Goal: Task Accomplishment & Management: Complete application form

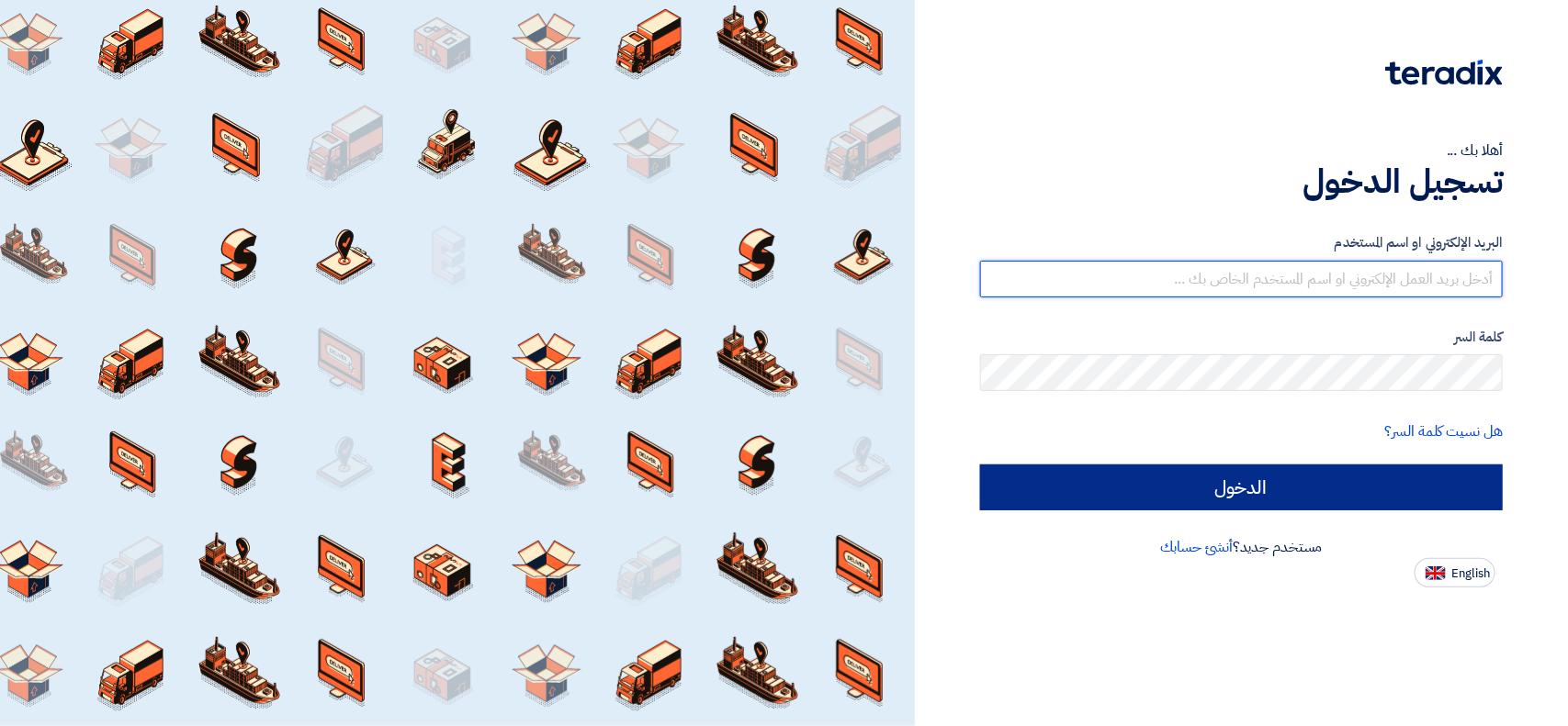
type input "[EMAIL_ADDRESS][DOMAIN_NAME]"
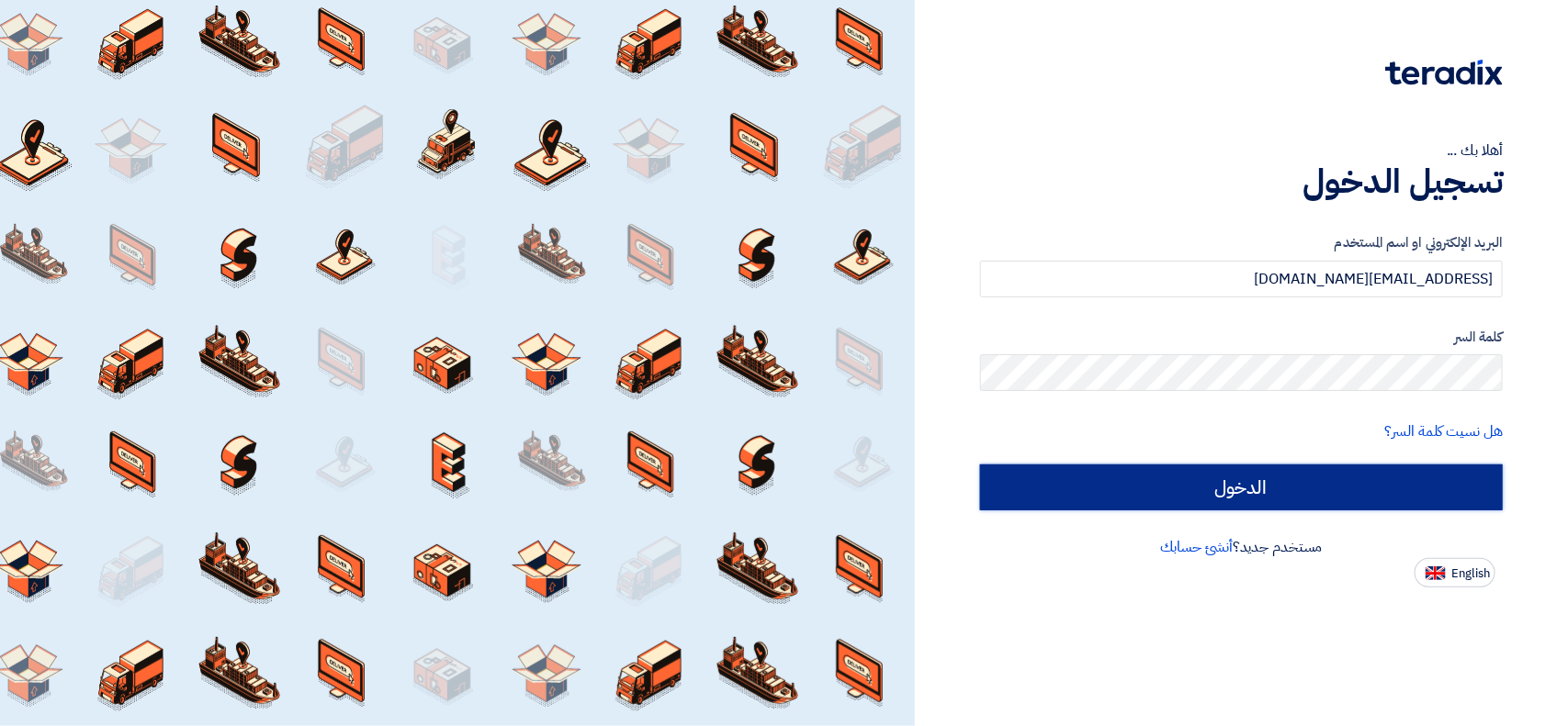
click at [1165, 482] on input "الدخول" at bounding box center [1242, 487] width 523 height 45
type input "Sign in"
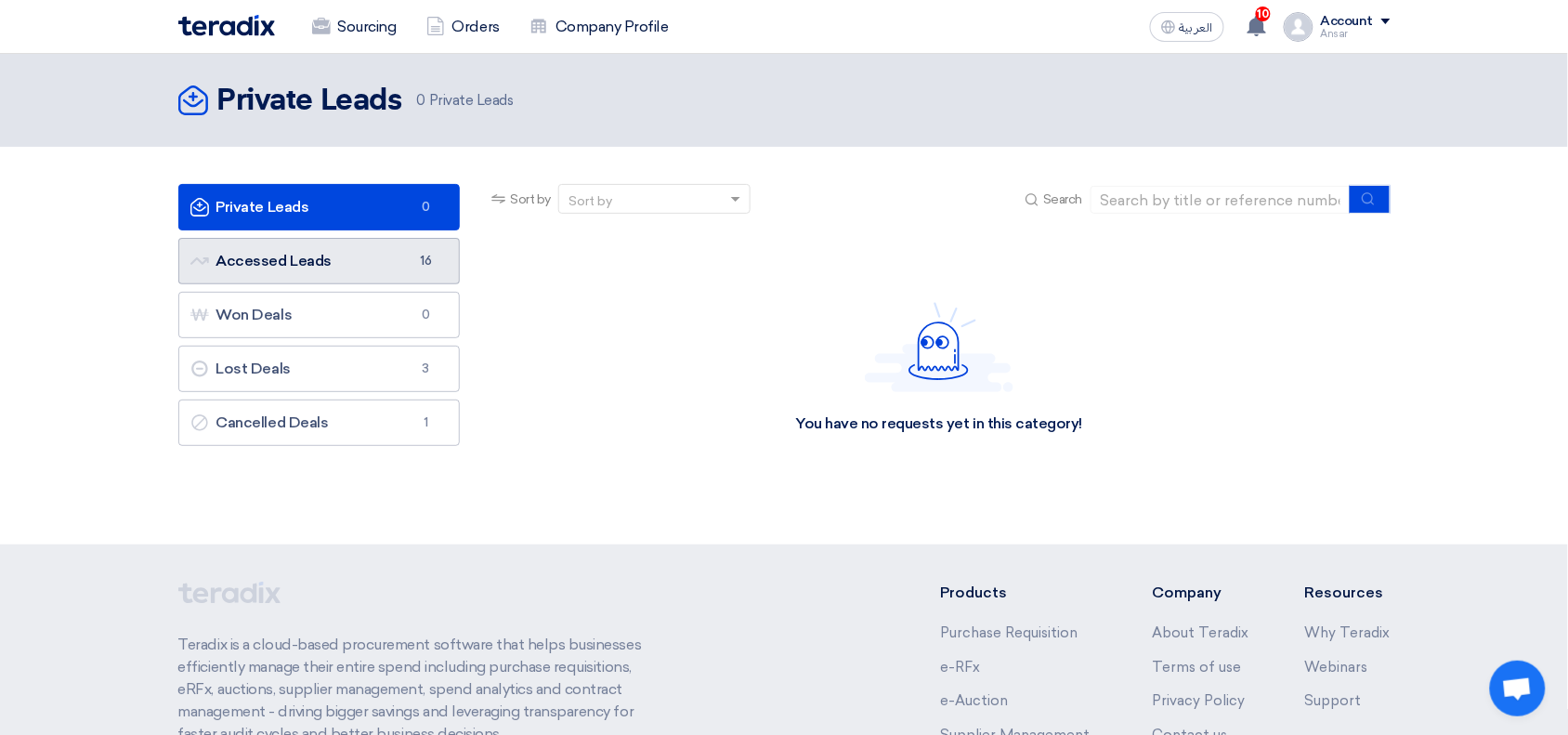
click at [314, 259] on link "Accessed Leads Accessed Leads 16" at bounding box center [319, 261] width 282 height 46
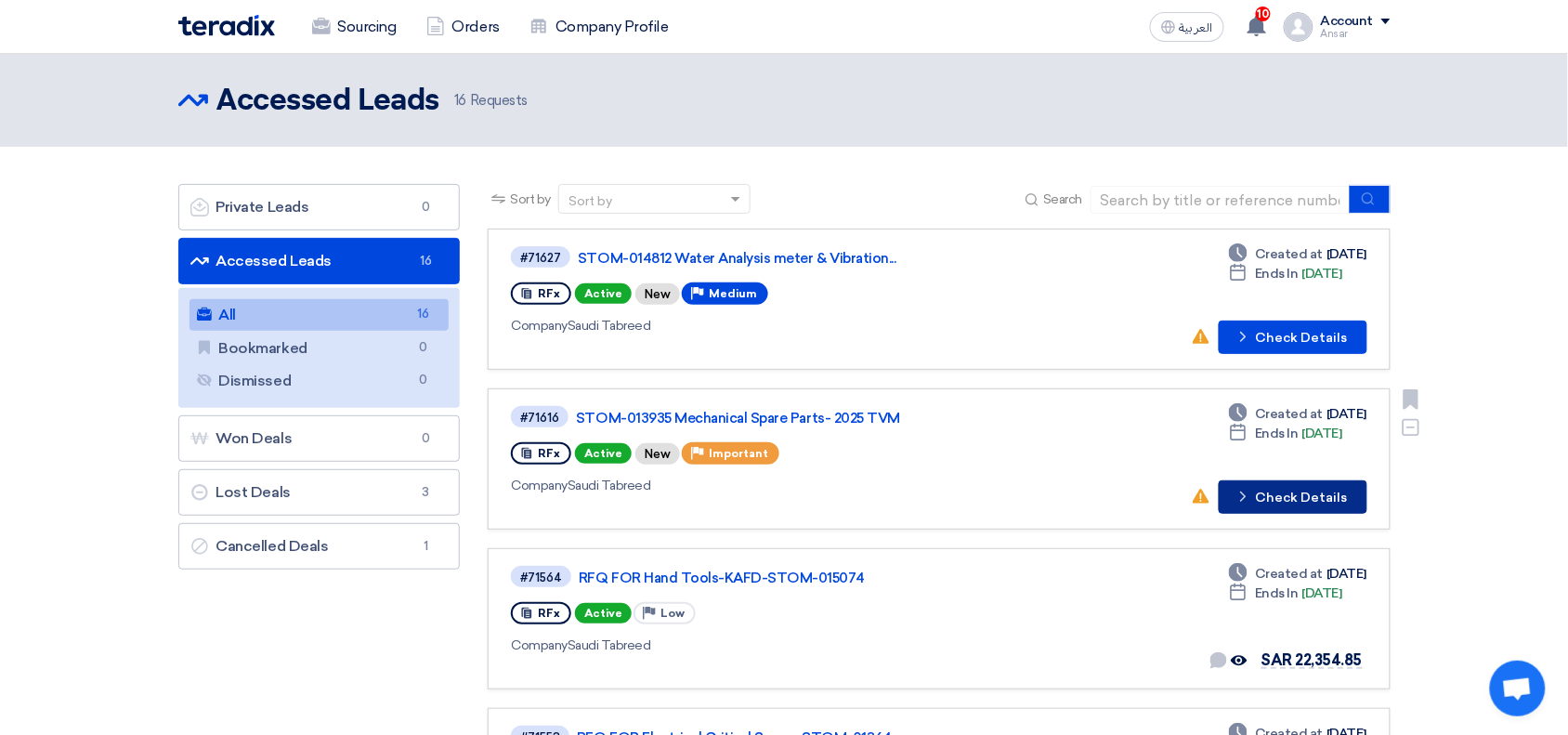
click at [1320, 490] on button "Check details Check Details" at bounding box center [1294, 497] width 149 height 33
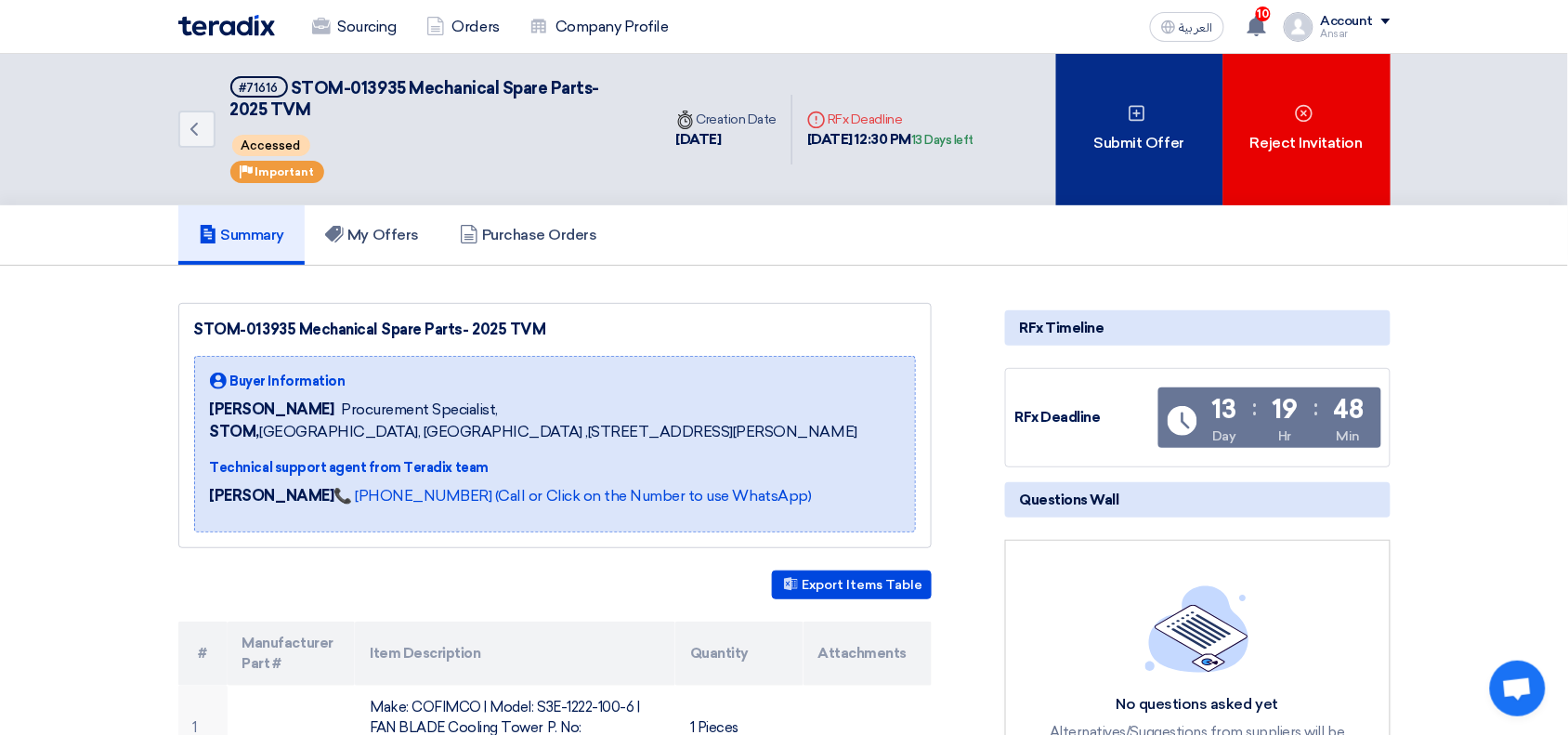
click at [1071, 163] on div "Submit Offer" at bounding box center [1140, 129] width 167 height 152
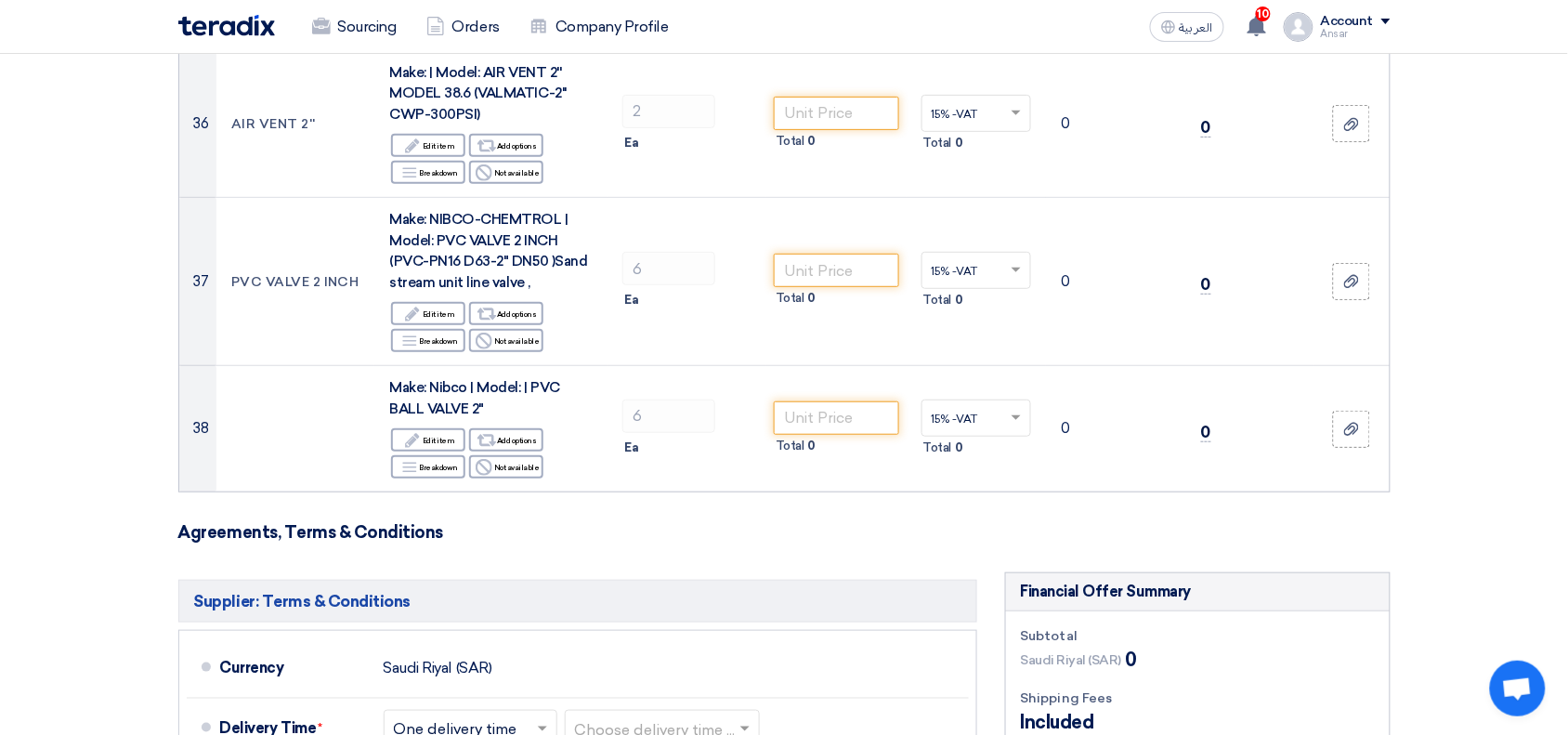
scroll to position [6482, 0]
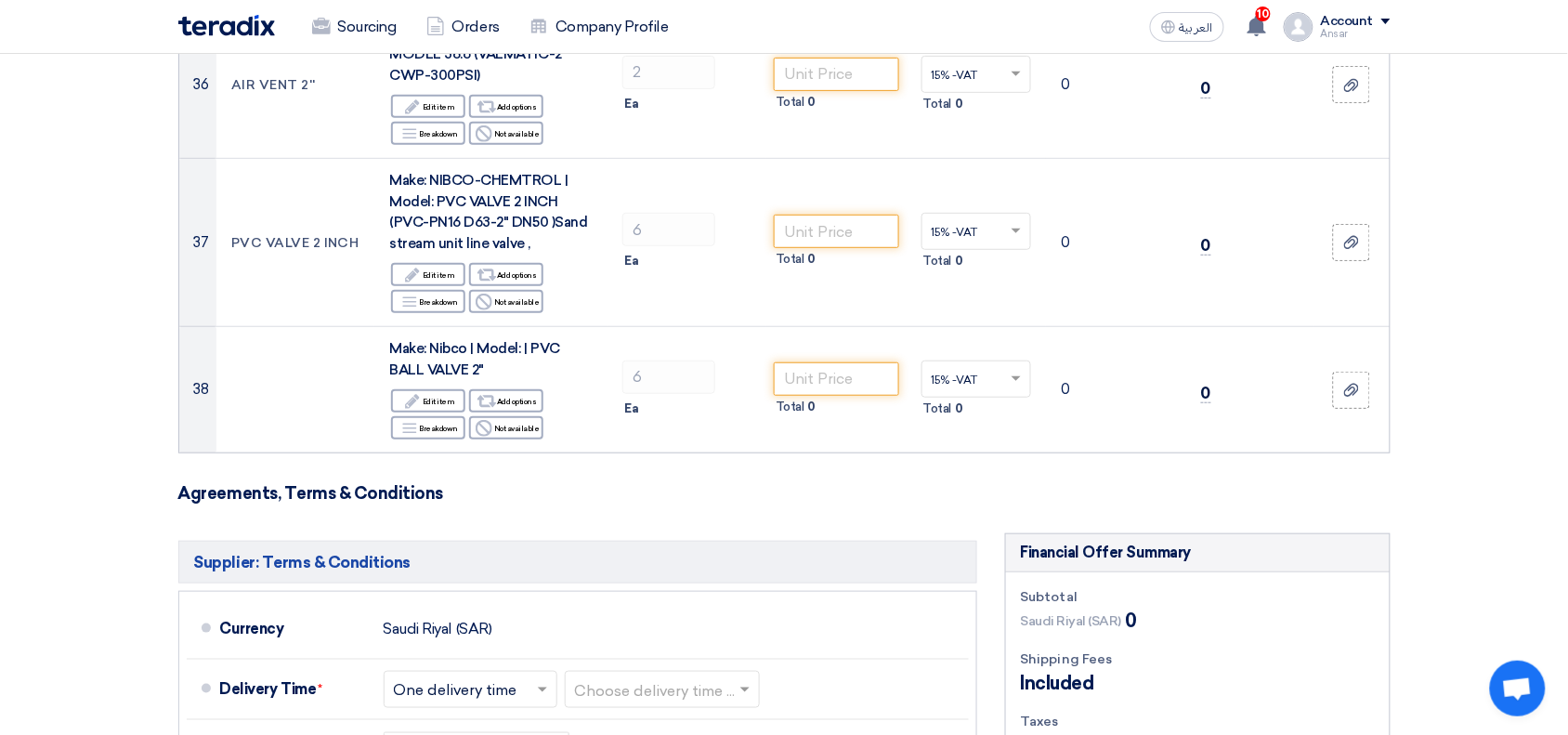
click at [0, 0] on input "Add attachments (Optional) Add attachments (Optional)" at bounding box center [0, 0] width 0 height 0
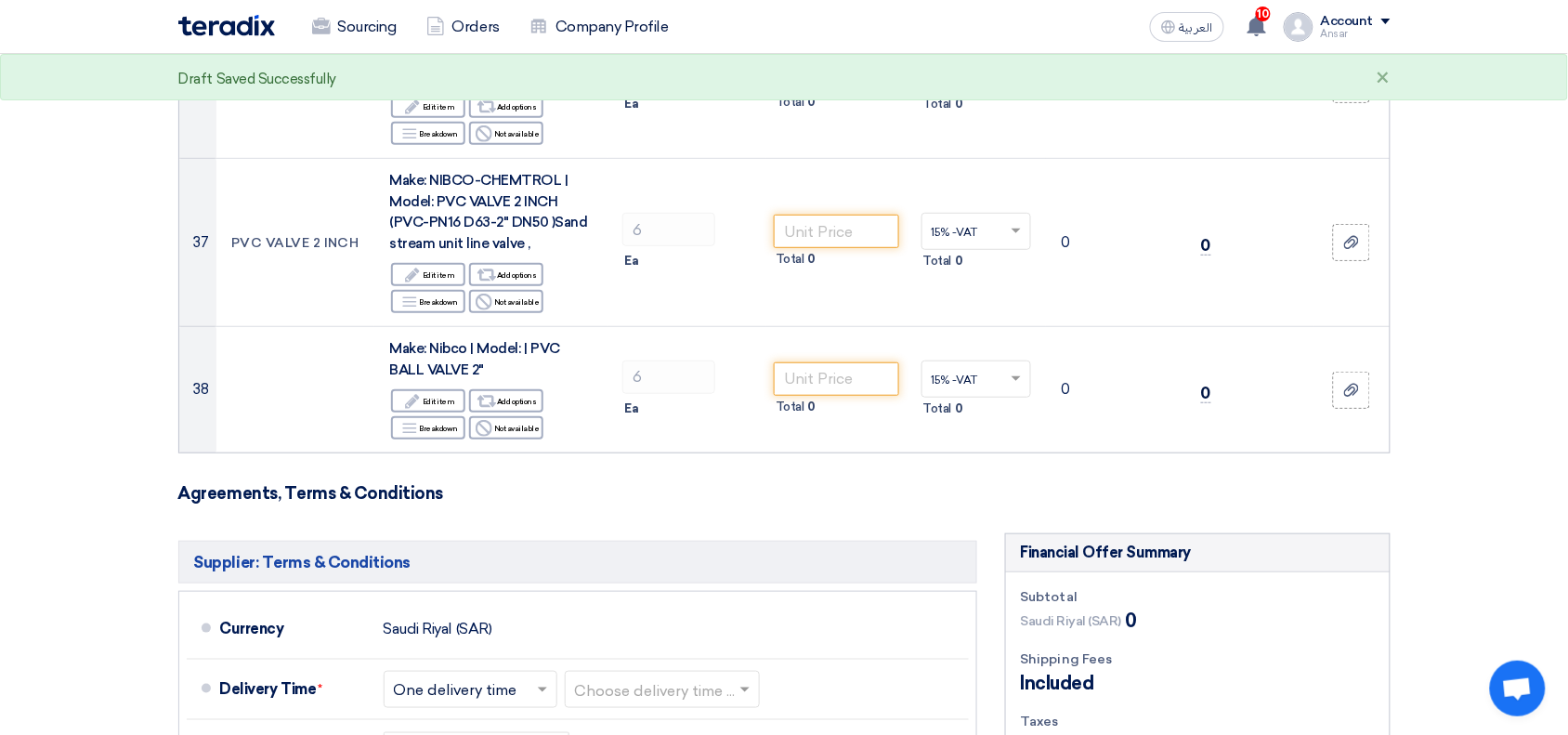
type input "50"
type input "01"
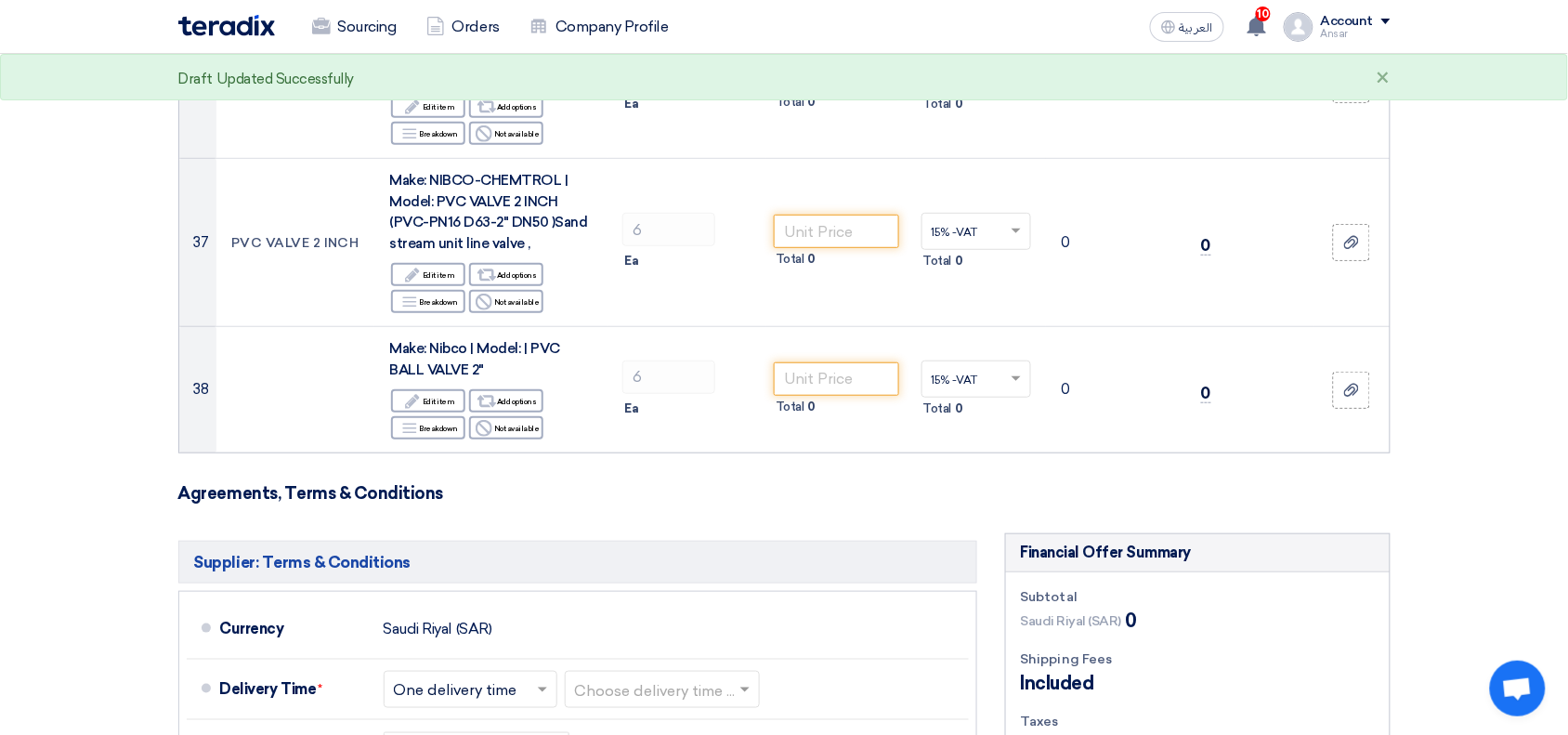
type input "Delivery Date"
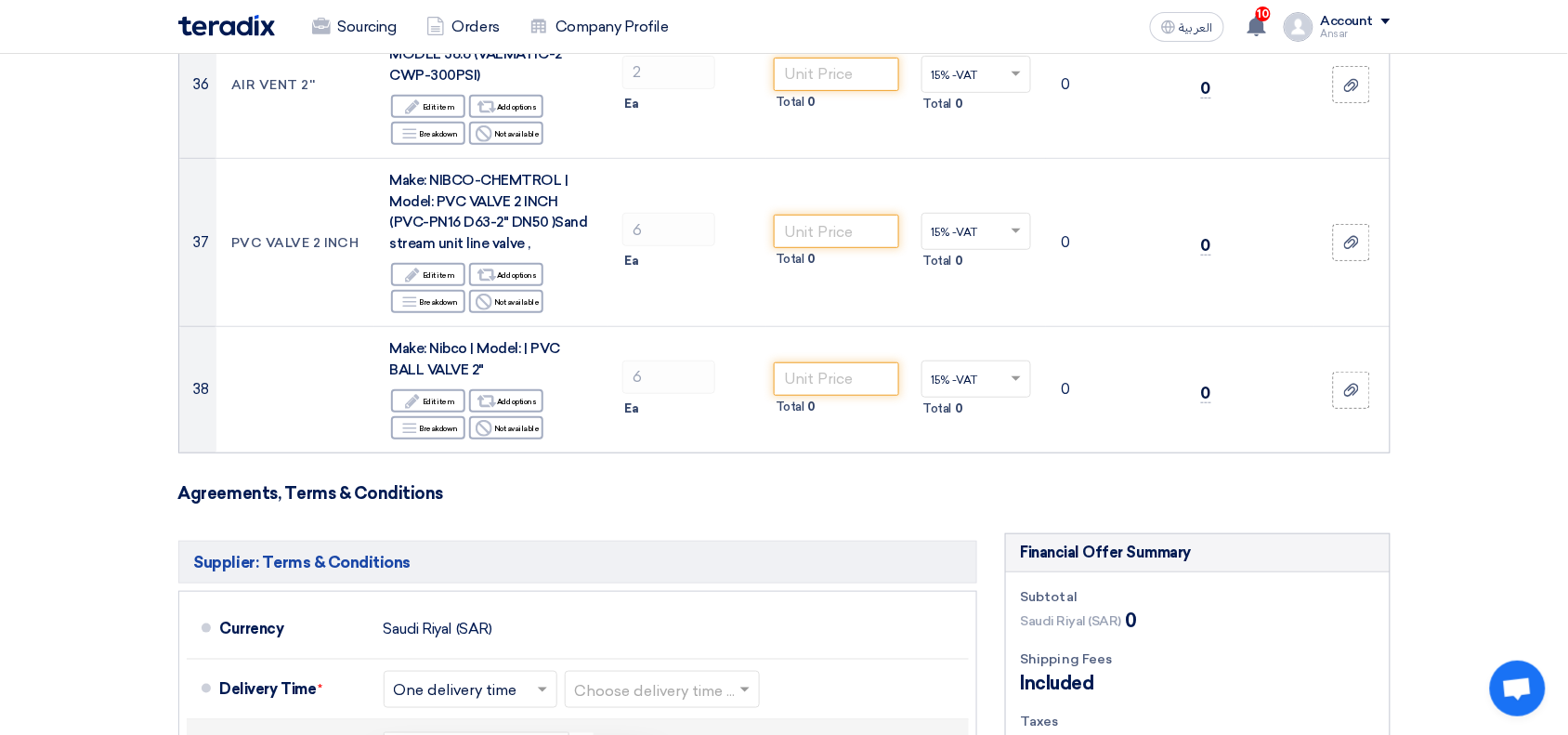
type input "[DATE]"
click at [618, 734] on span at bounding box center [623, 749] width 17 height 17
checkbox input "true"
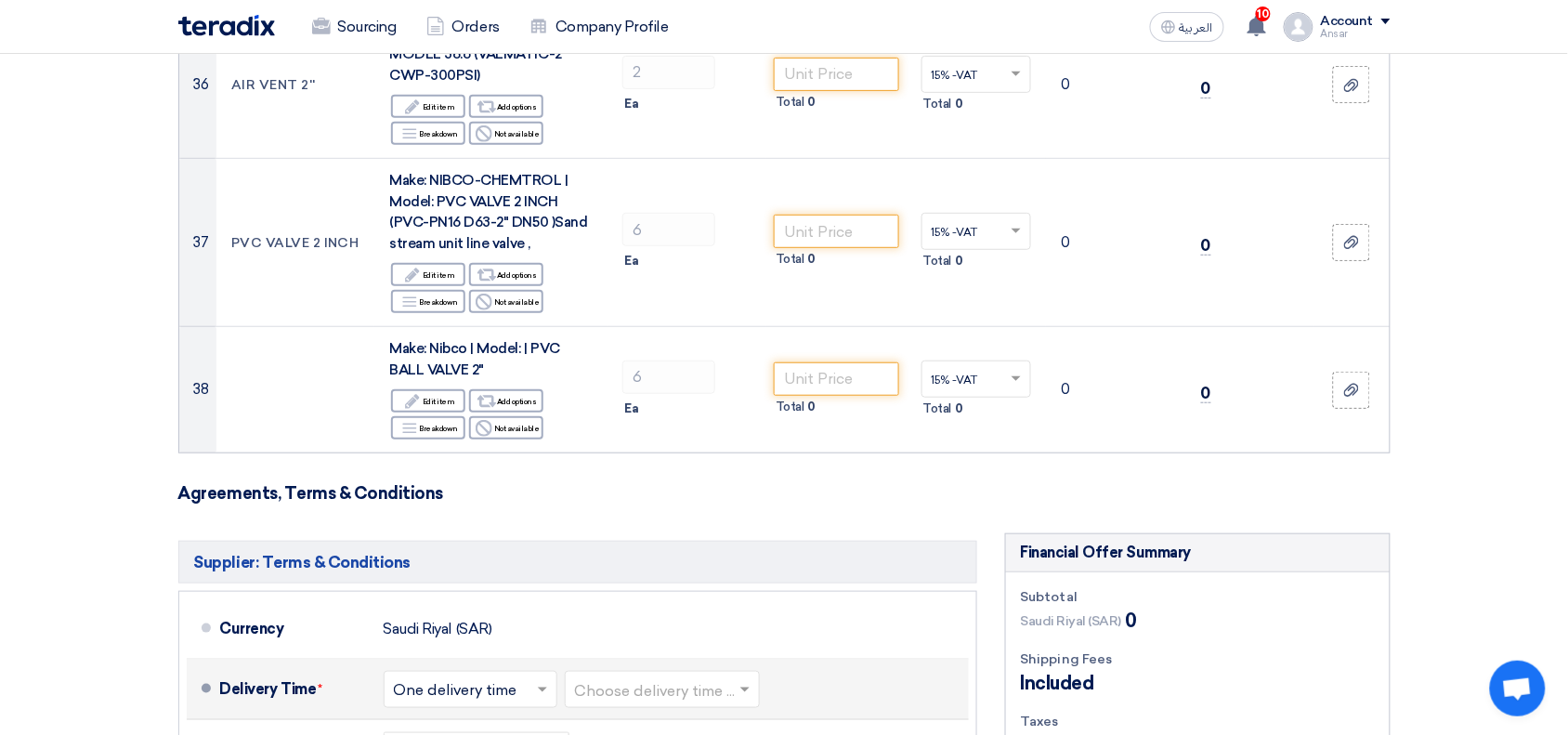
click at [632, 678] on input "text" at bounding box center [663, 692] width 176 height 27
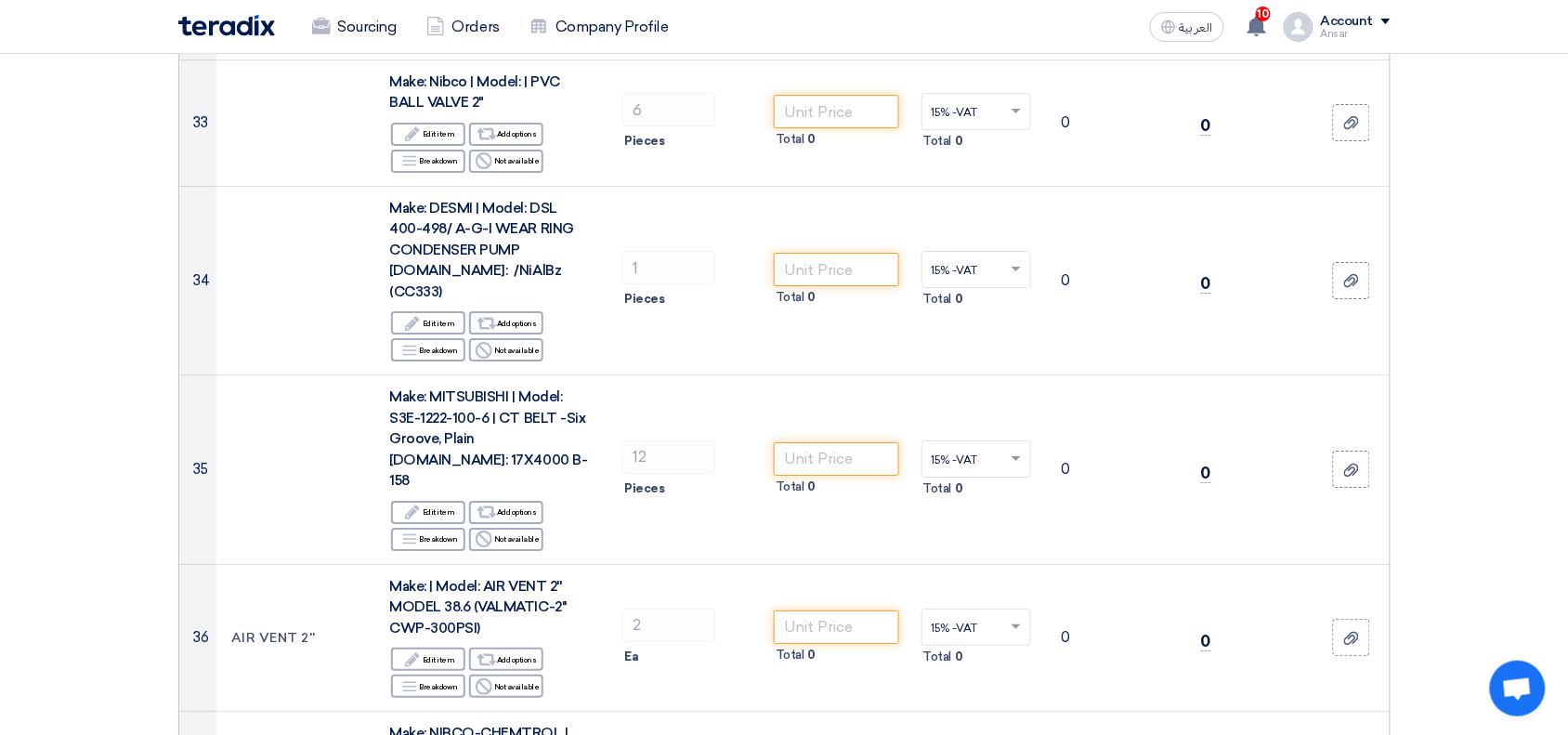
scroll to position [5955, 0]
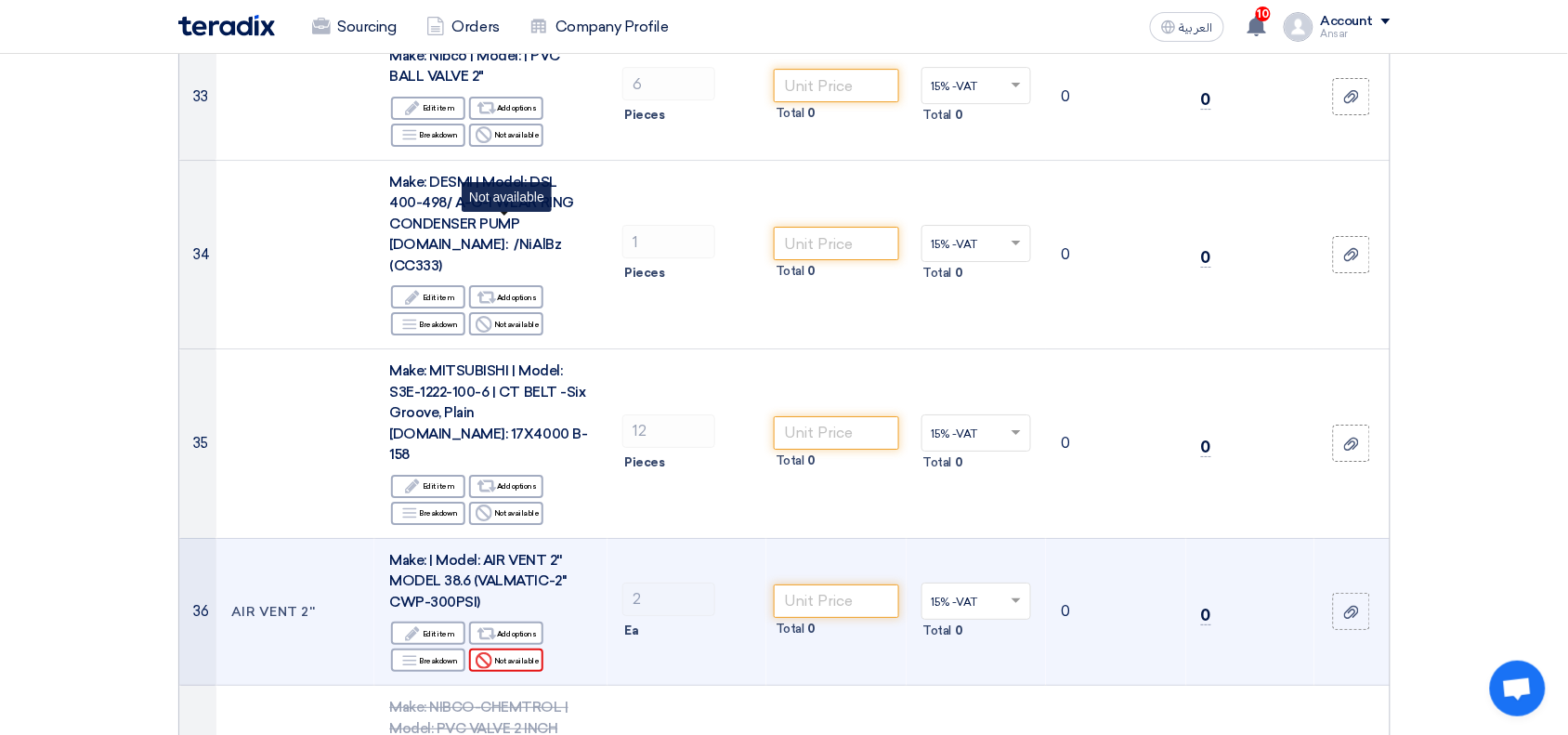
click at [493, 653] on use at bounding box center [484, 661] width 17 height 17
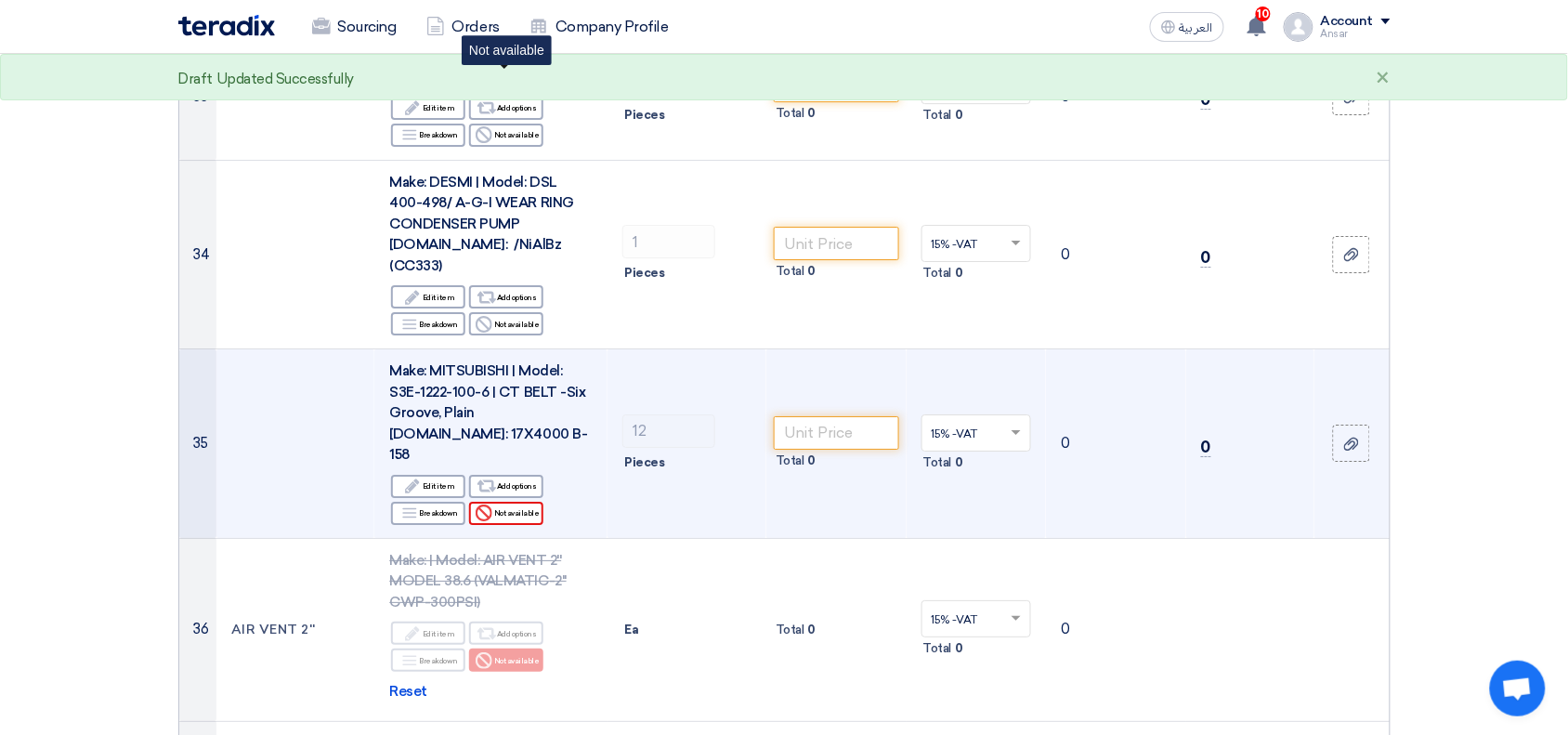
click at [509, 502] on div "Reject Not available" at bounding box center [506, 514] width 74 height 24
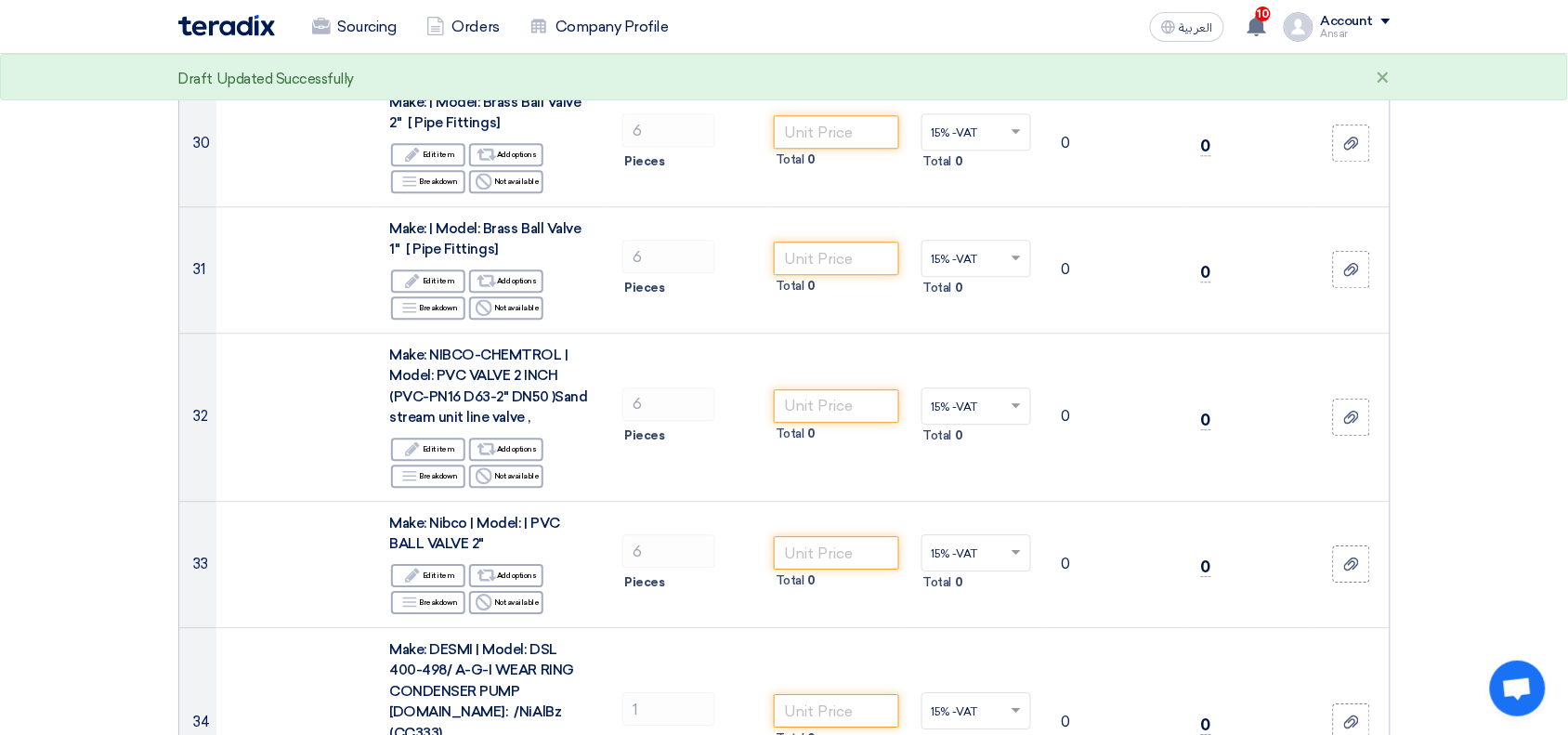
scroll to position [5449, 0]
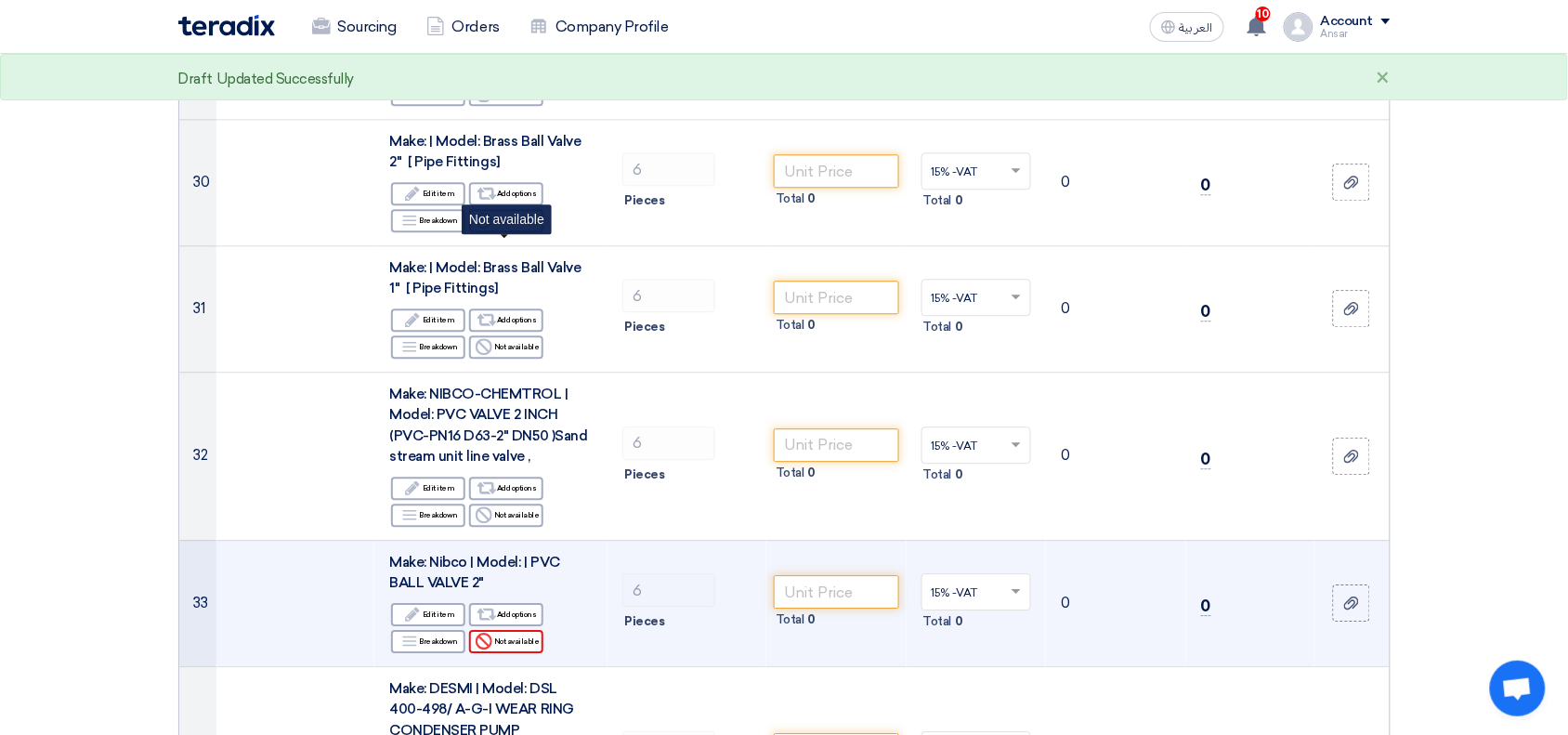
click at [525, 630] on div "Reject Not available" at bounding box center [506, 642] width 74 height 24
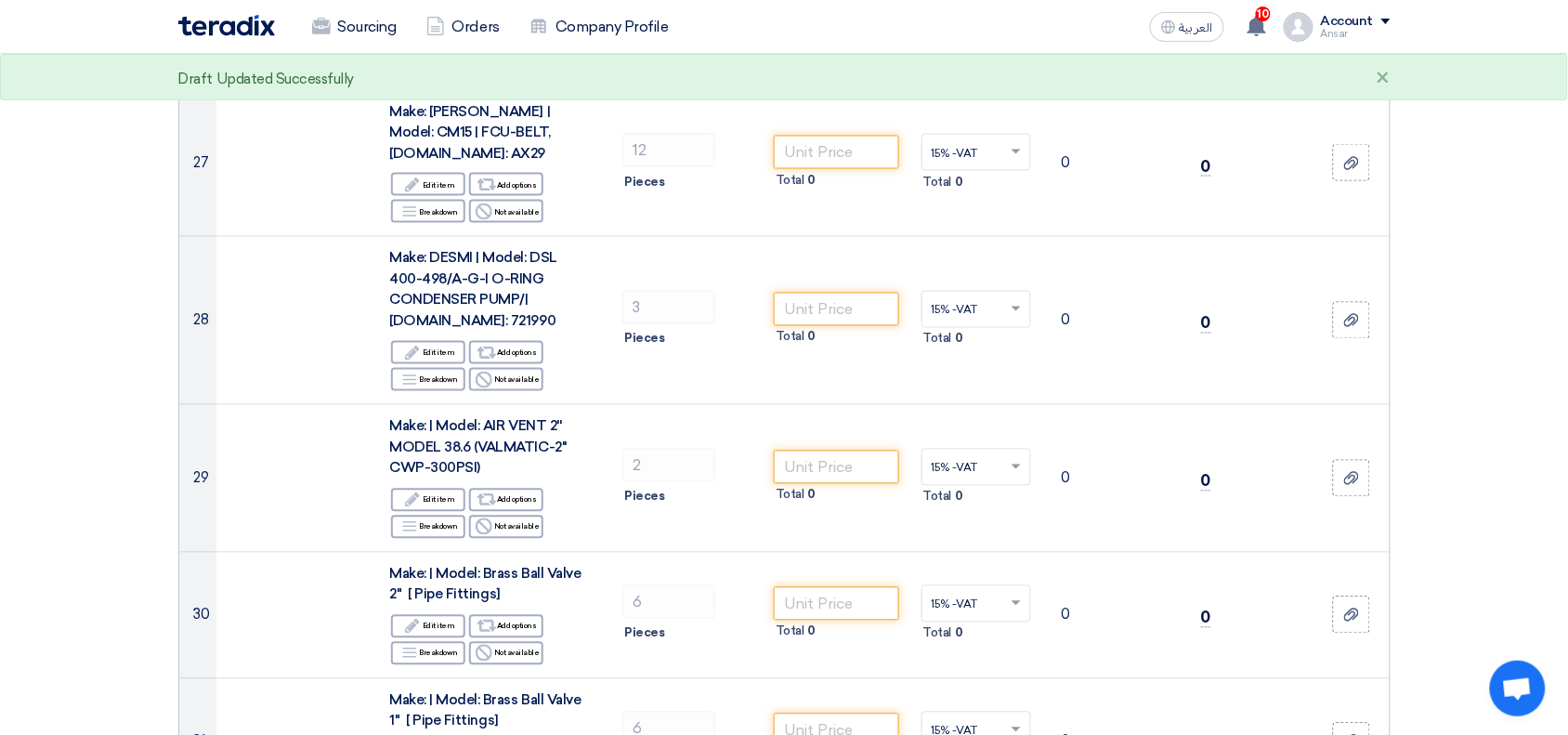
scroll to position [5001, 0]
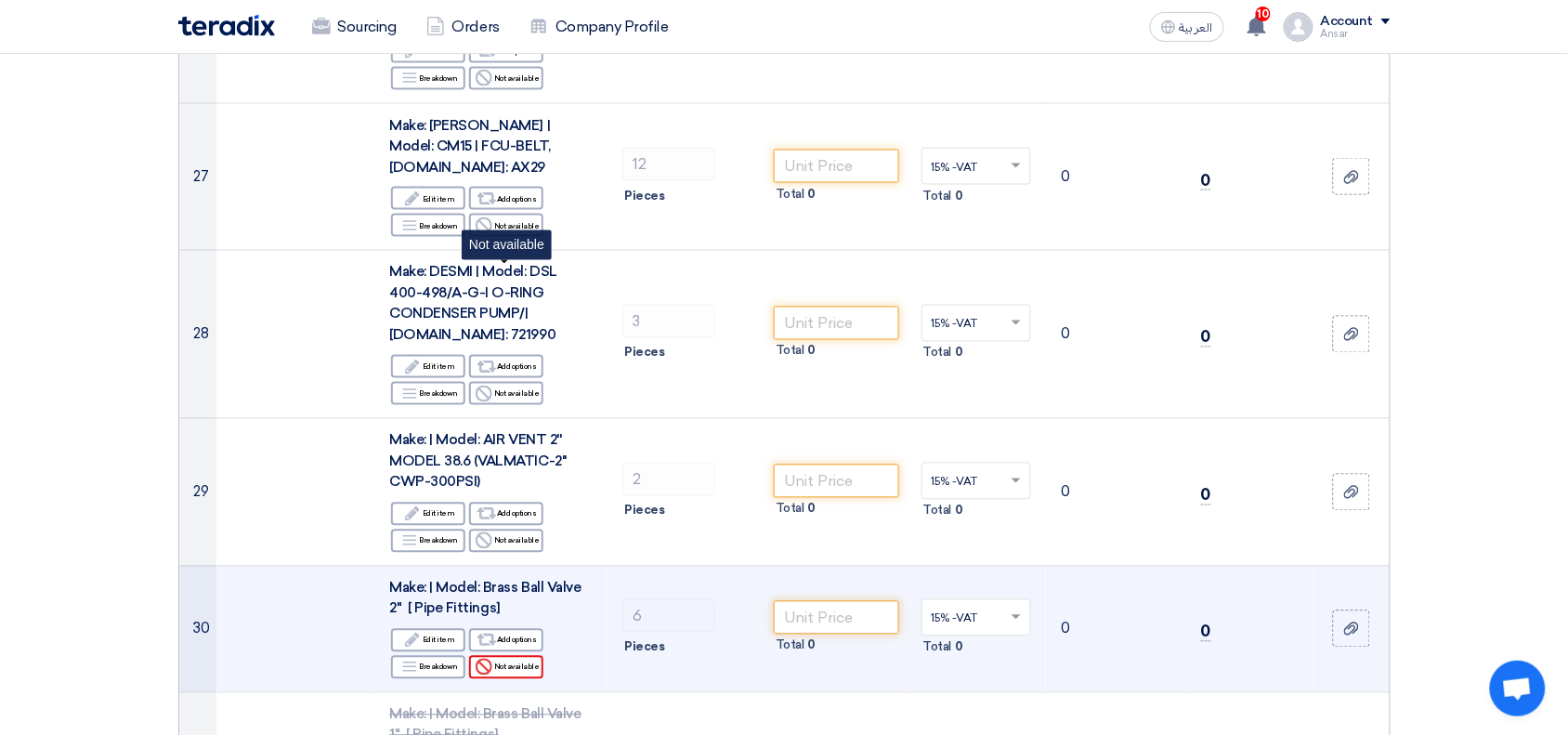
click at [508, 657] on div "Reject Not available" at bounding box center [506, 668] width 74 height 24
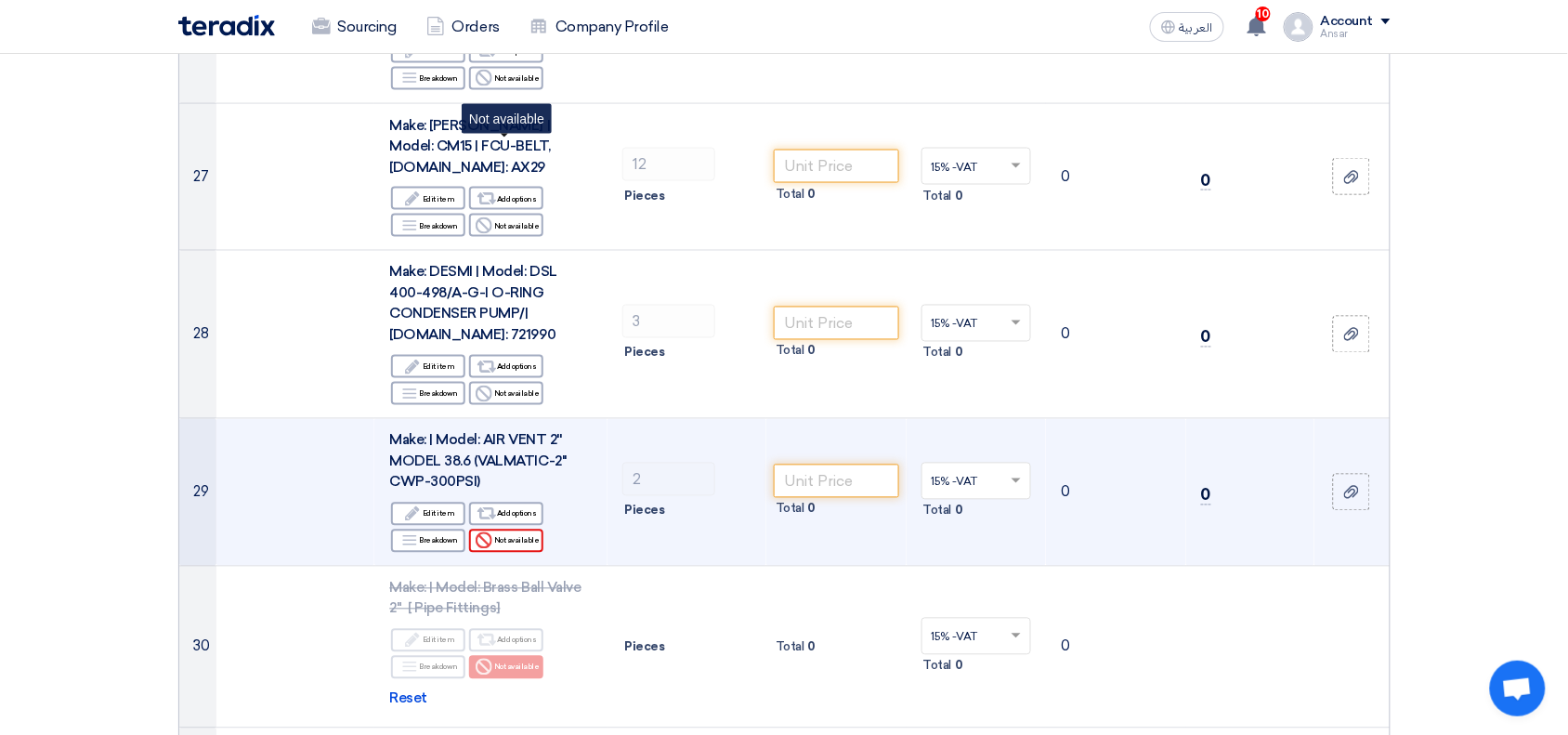
click at [502, 530] on div "Reject Not available" at bounding box center [506, 542] width 74 height 24
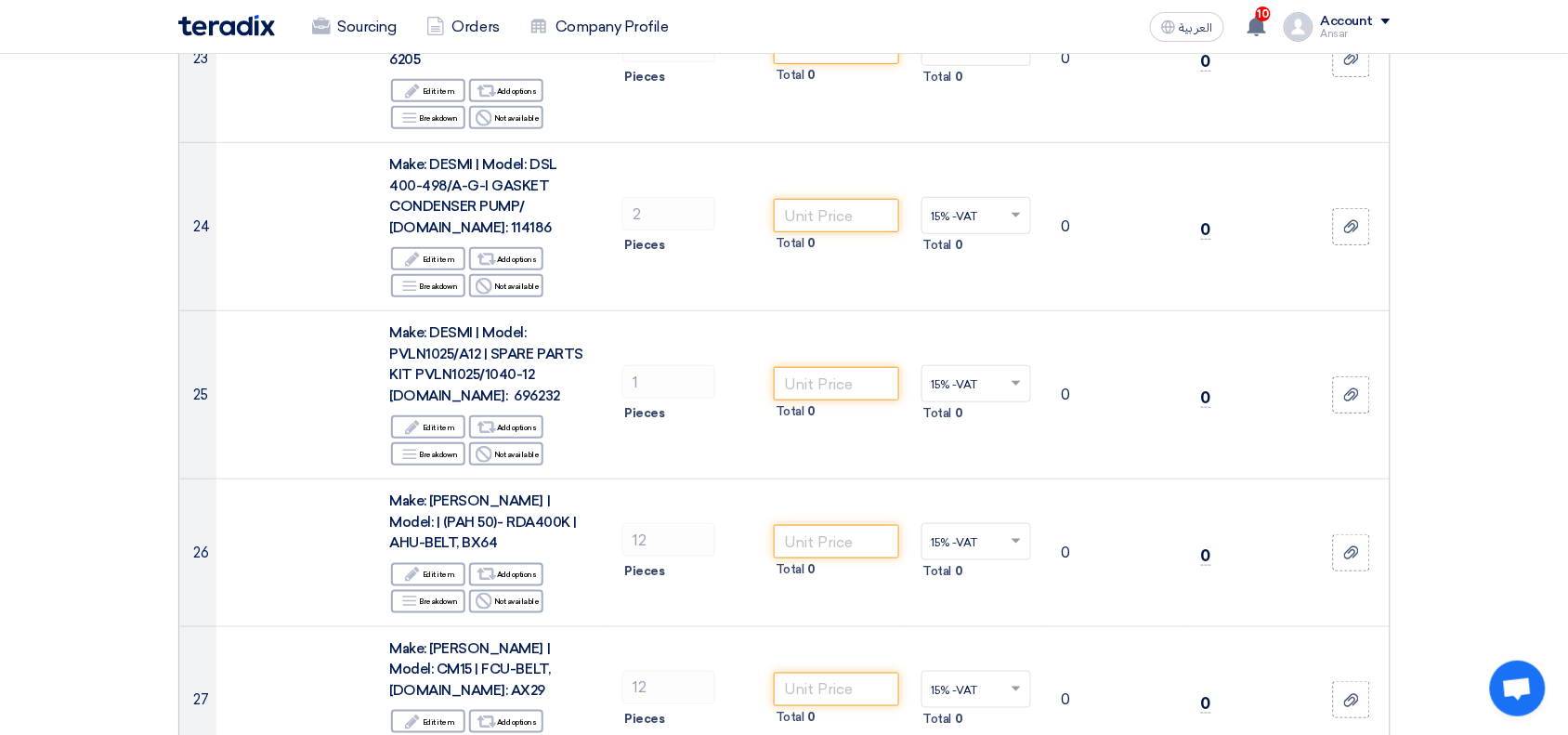
scroll to position [4465, 0]
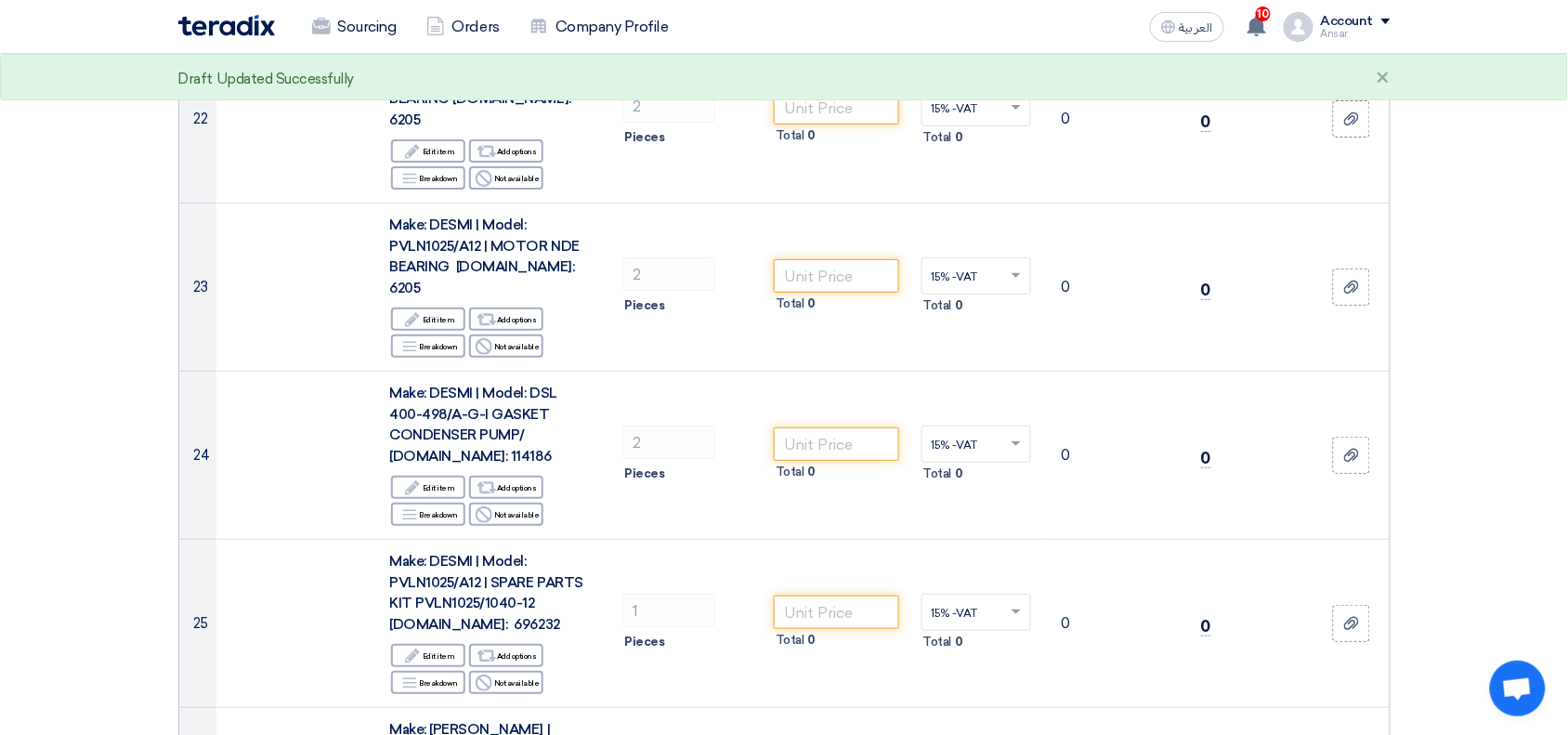
scroll to position [4087, 0]
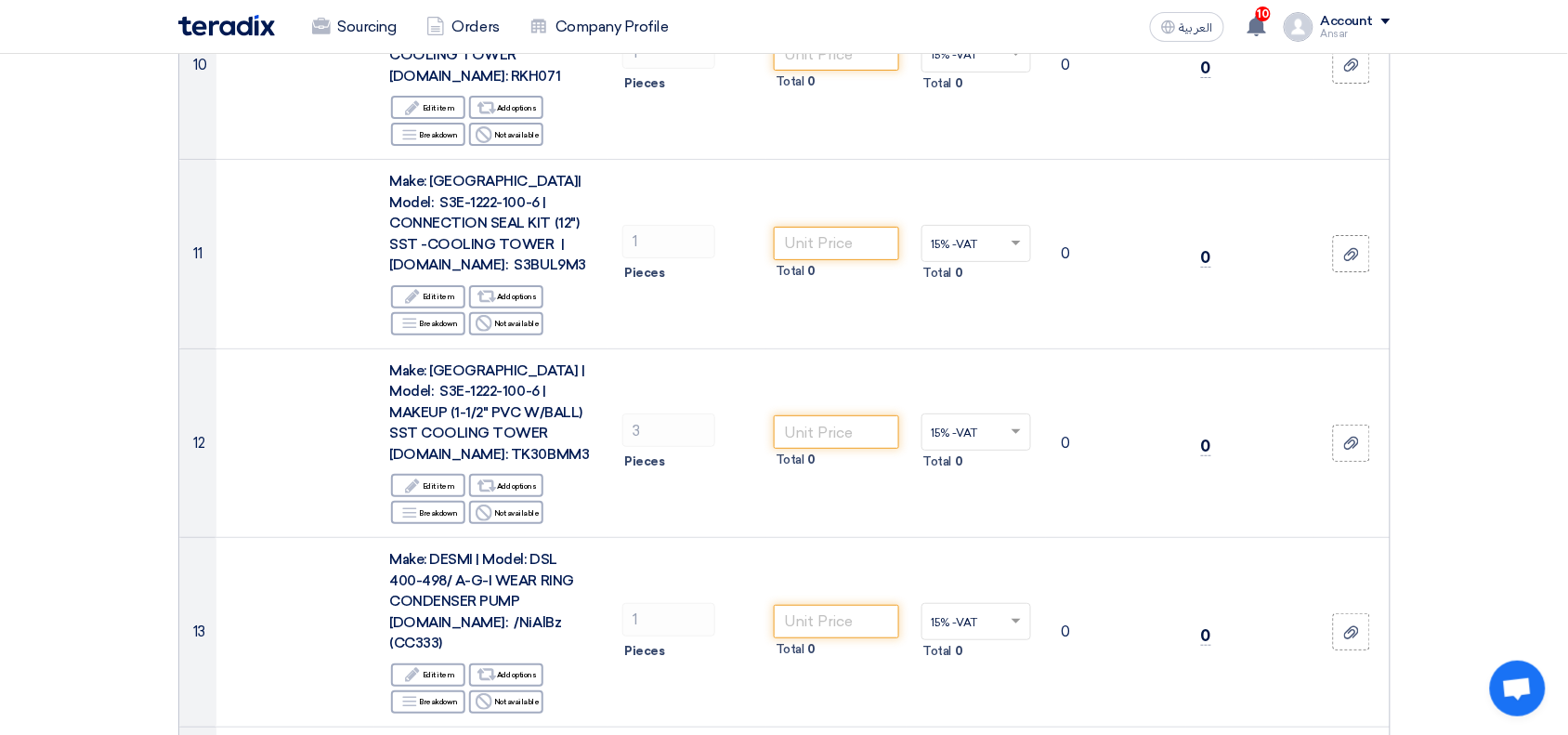
scroll to position [2036, 0]
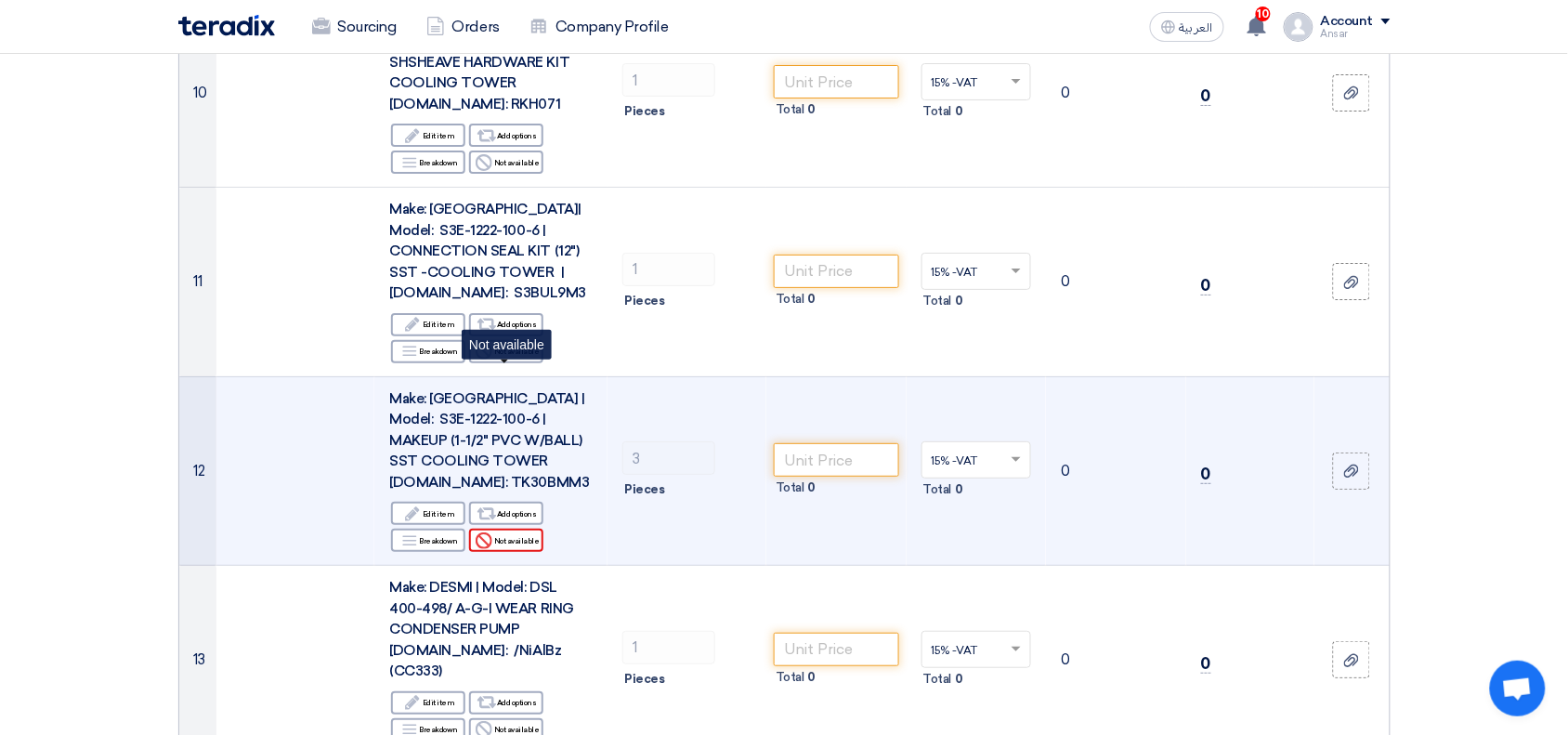
click at [507, 529] on div "Reject Not available" at bounding box center [506, 541] width 74 height 24
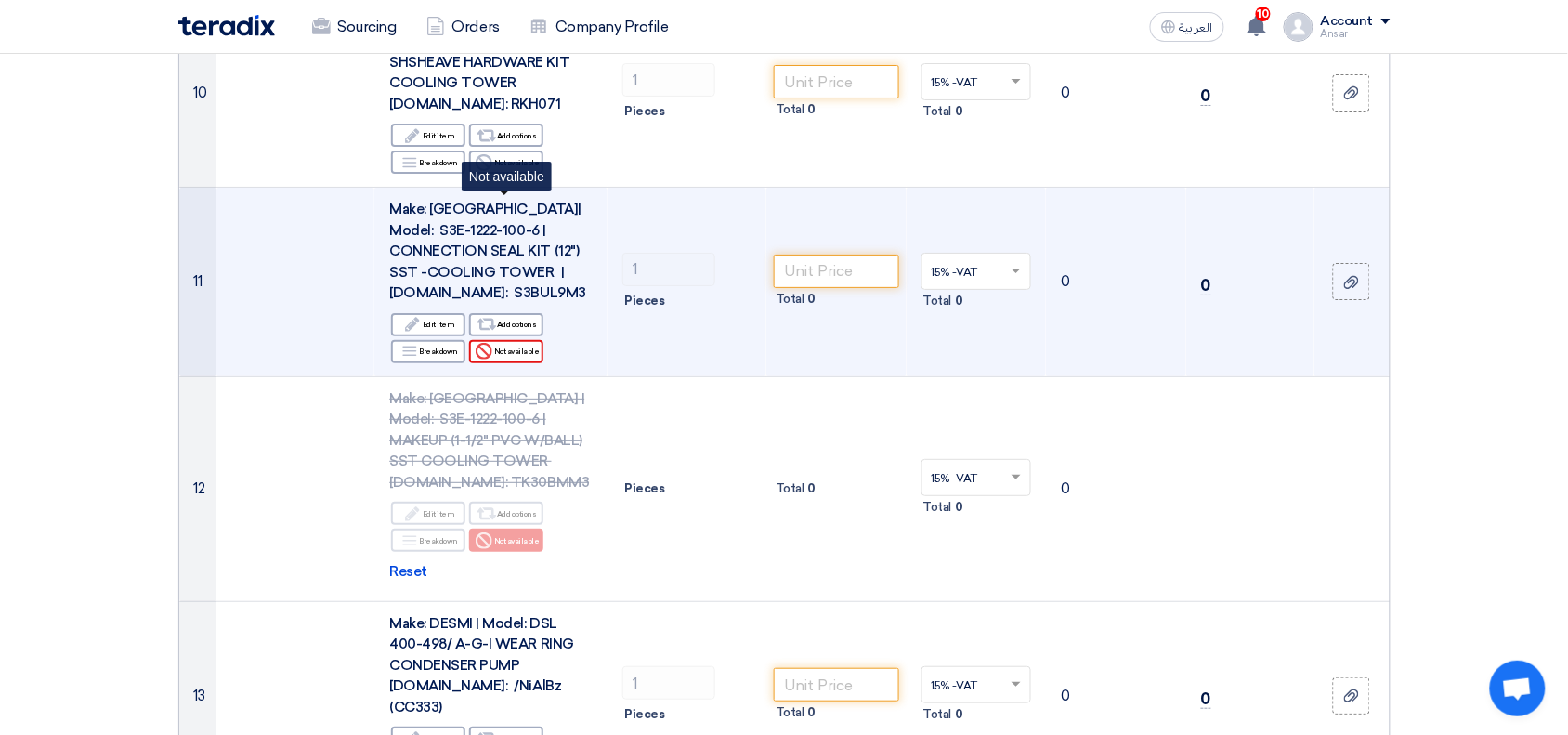
click at [508, 340] on div "Reject Not available" at bounding box center [506, 352] width 74 height 24
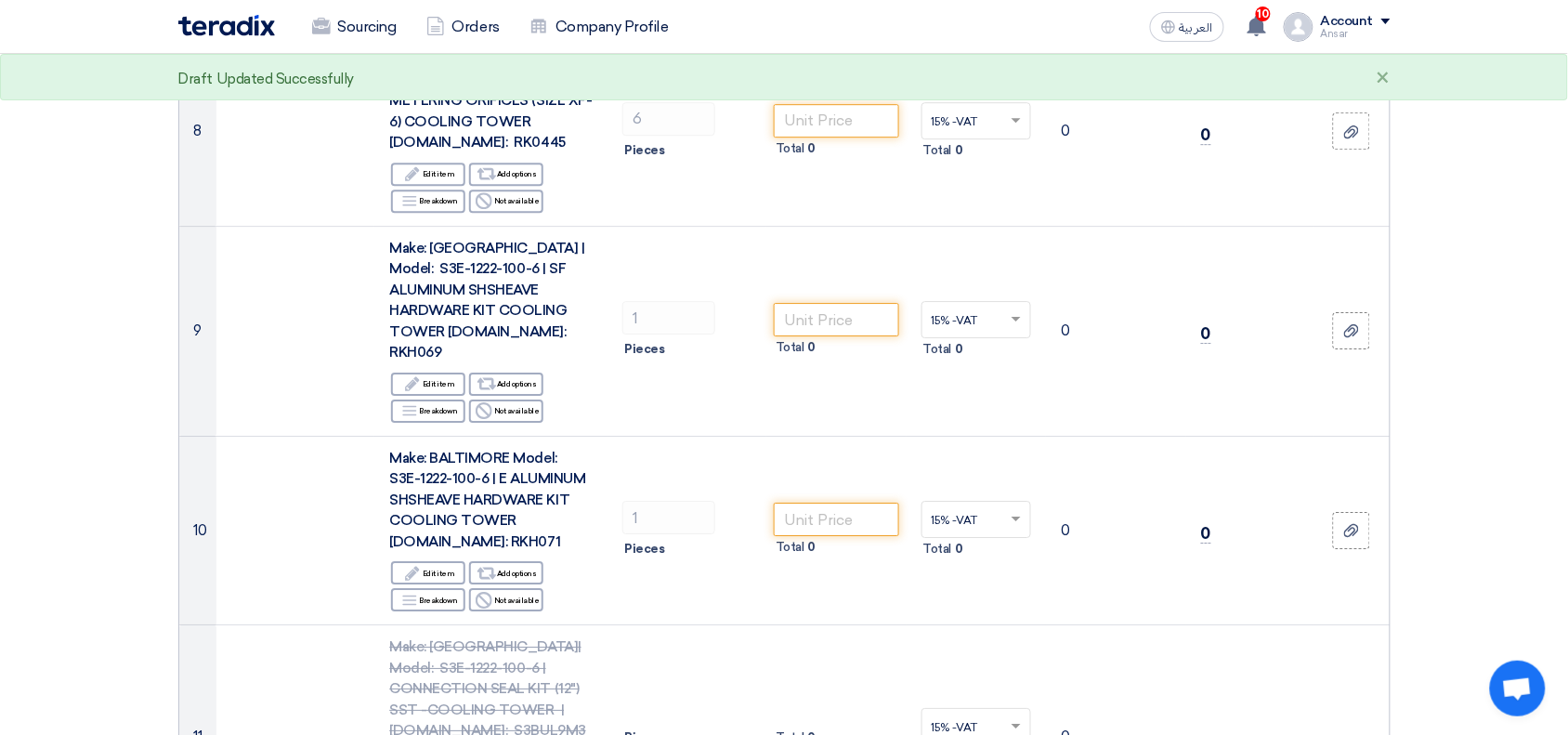
scroll to position [1544, 0]
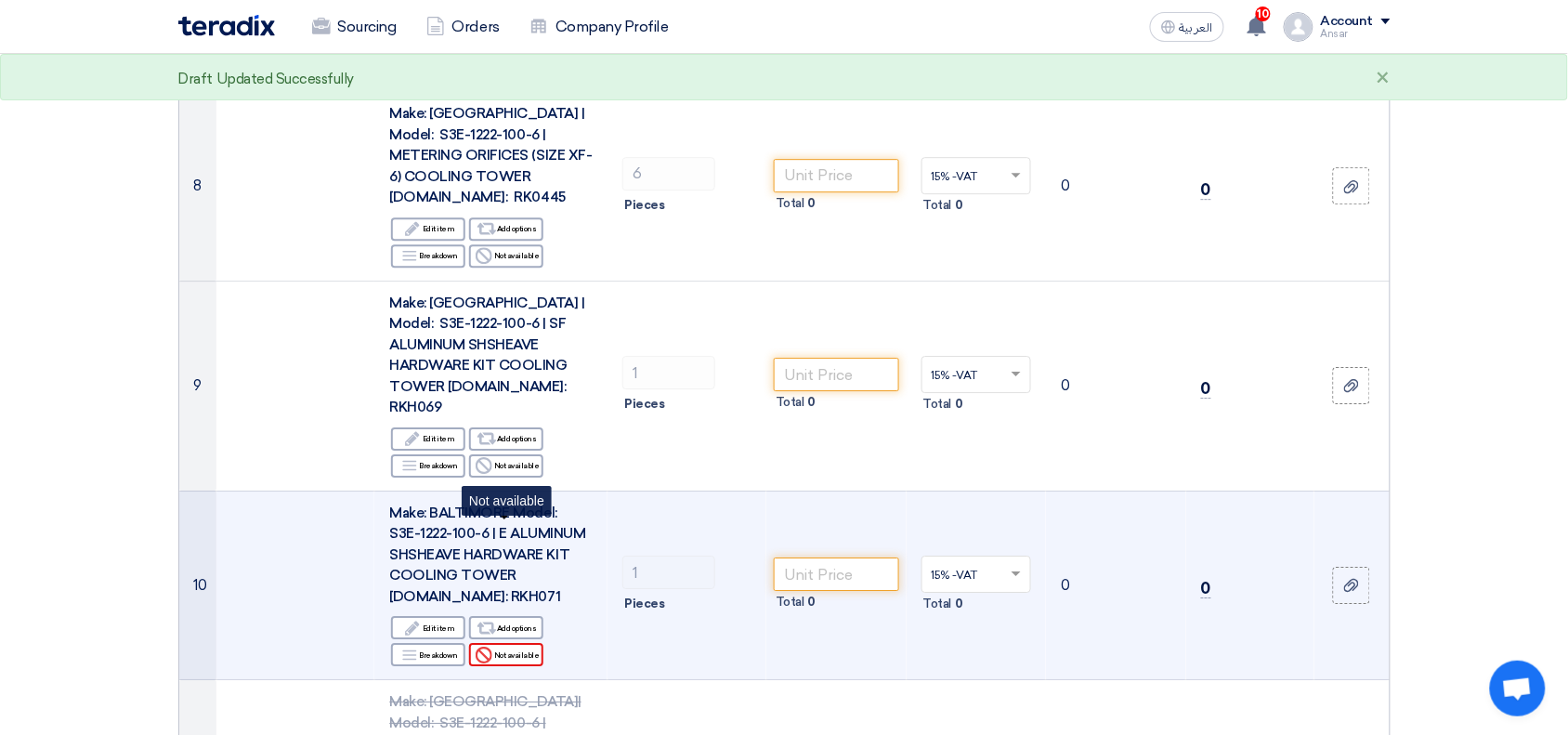
click at [527, 643] on div "Reject Not available" at bounding box center [506, 655] width 74 height 24
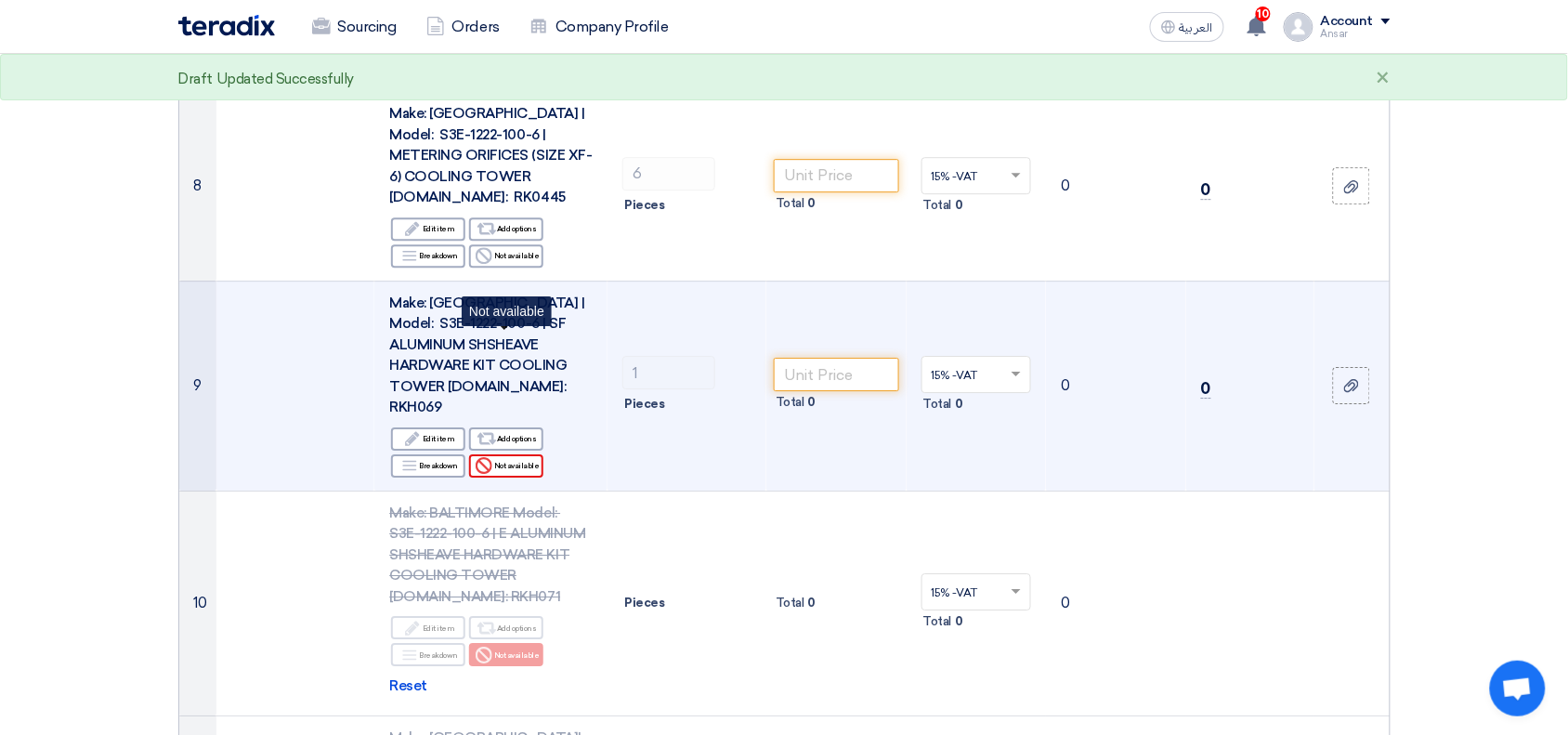
click at [506, 455] on div "Reject Not available" at bounding box center [506, 466] width 74 height 24
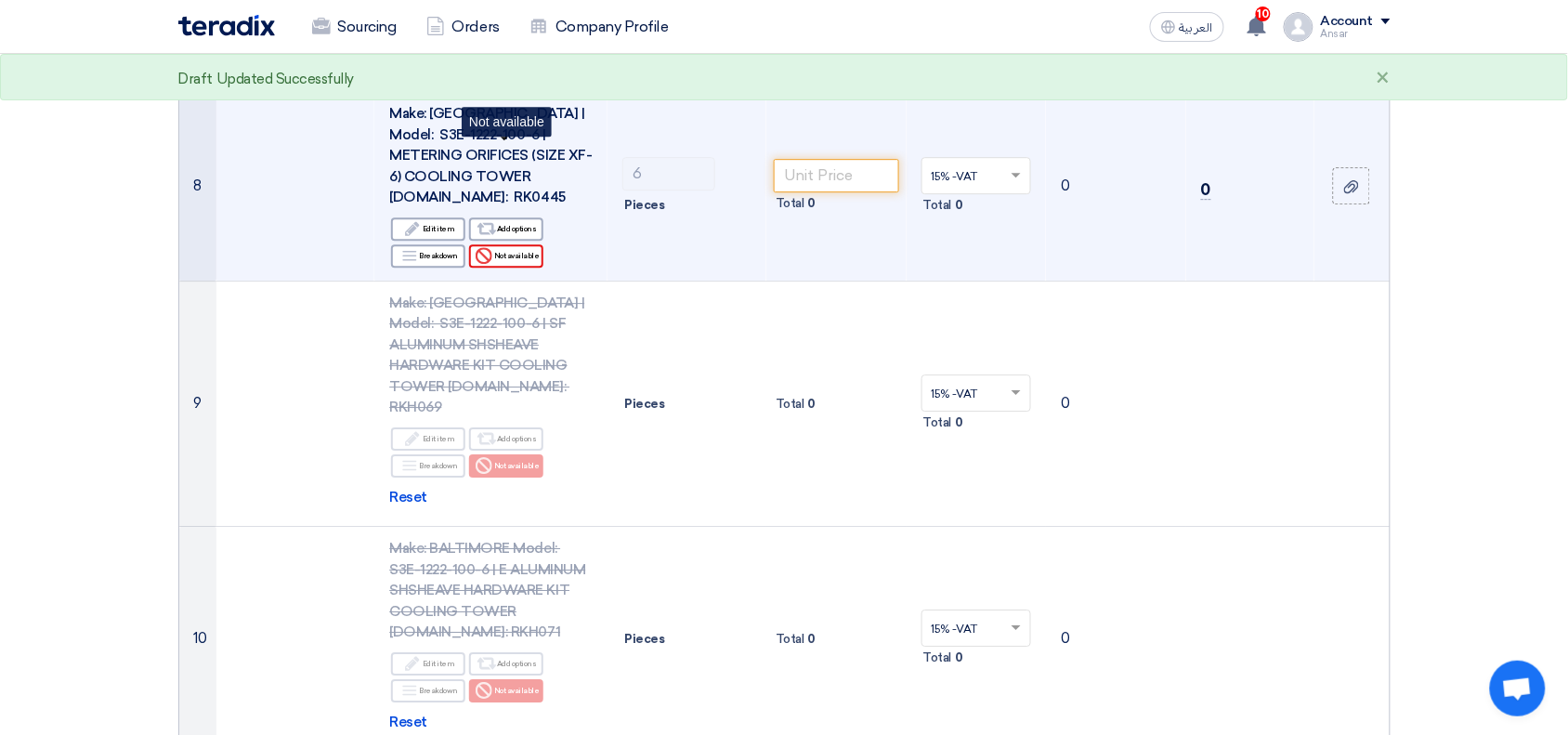
click at [497, 244] on div "Reject Not available" at bounding box center [506, 256] width 74 height 24
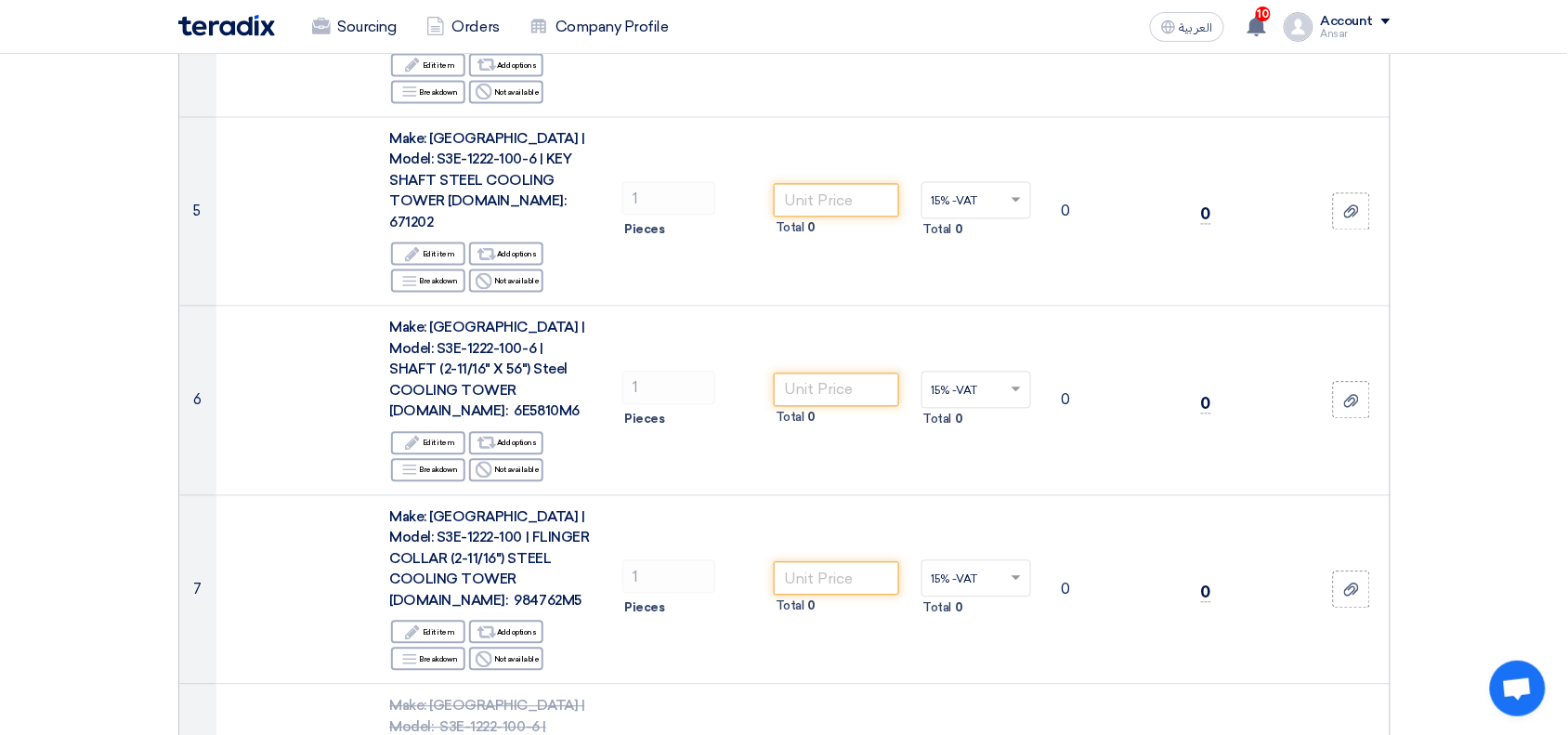
scroll to position [993, 0]
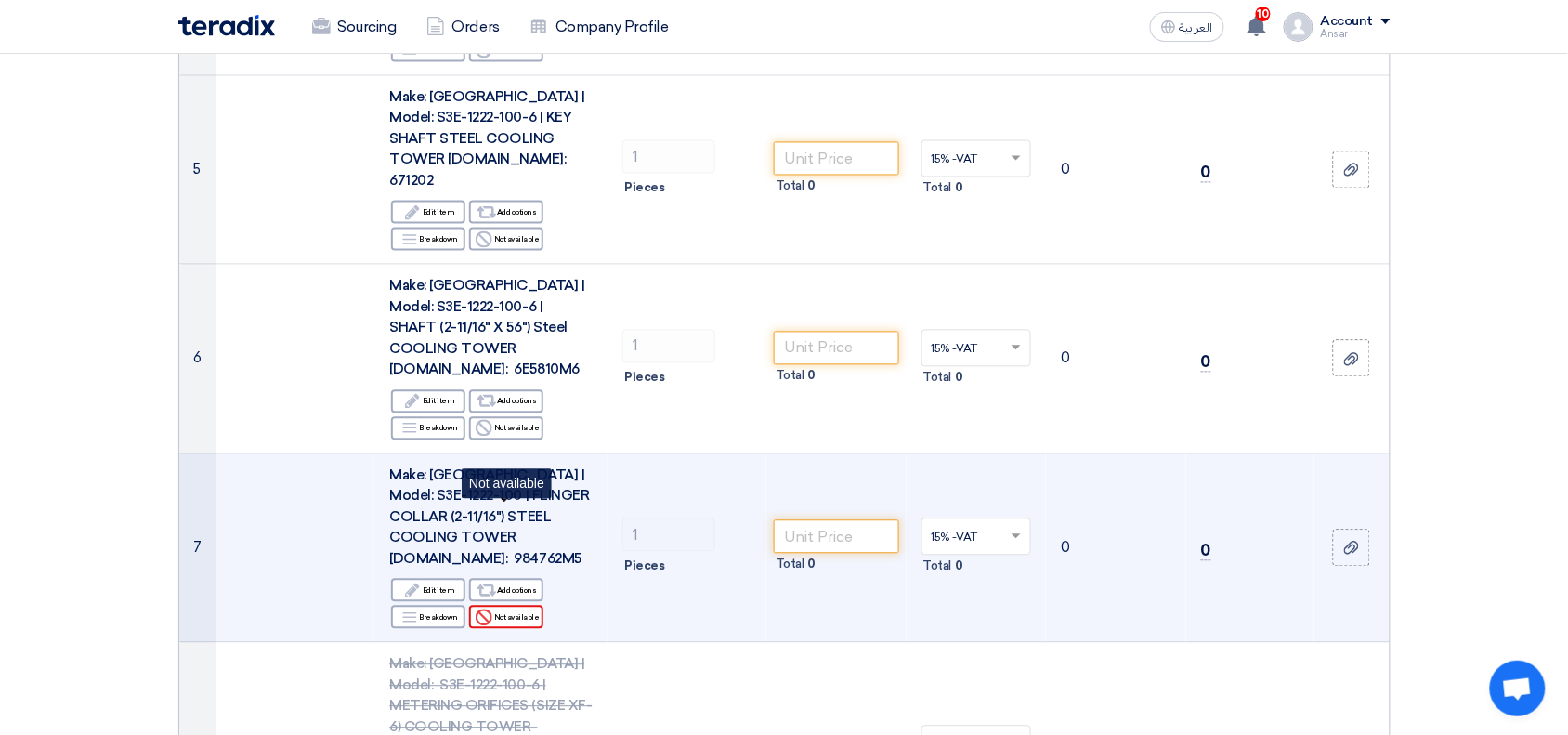
click at [530, 606] on div "Reject Not available" at bounding box center [506, 617] width 74 height 24
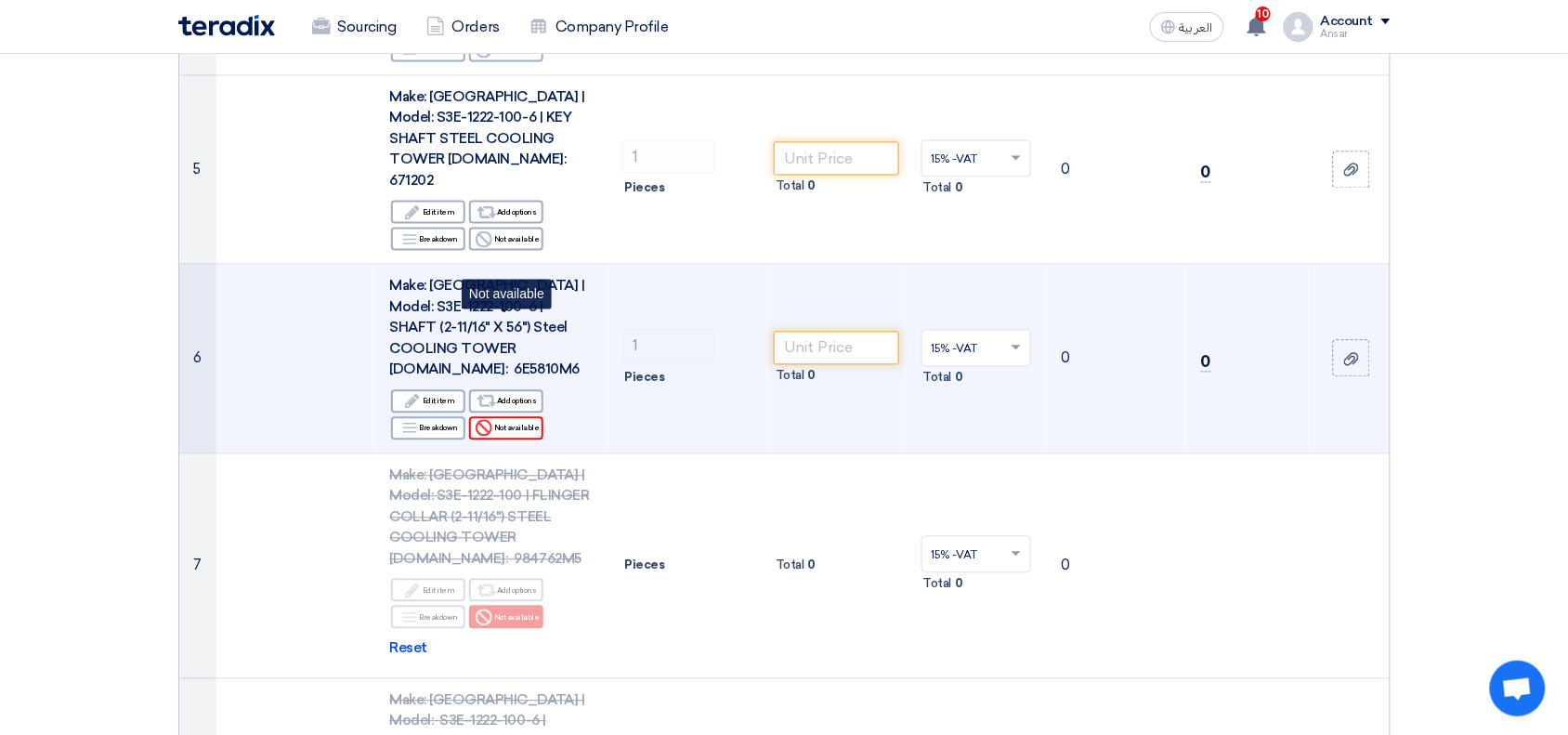
click at [509, 417] on div "Reject Not available" at bounding box center [506, 429] width 74 height 24
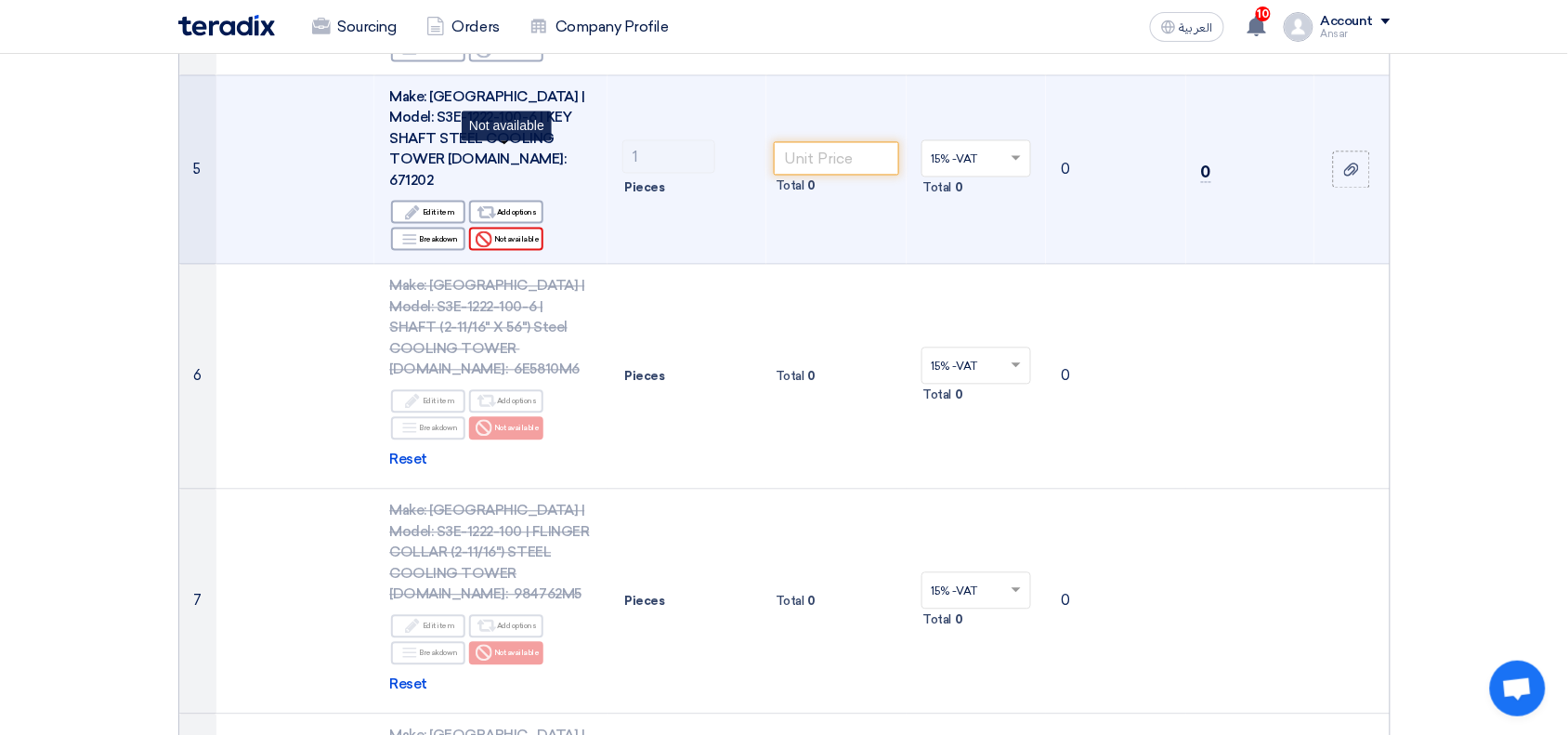
click at [518, 227] on div "Reject Not available" at bounding box center [506, 239] width 74 height 24
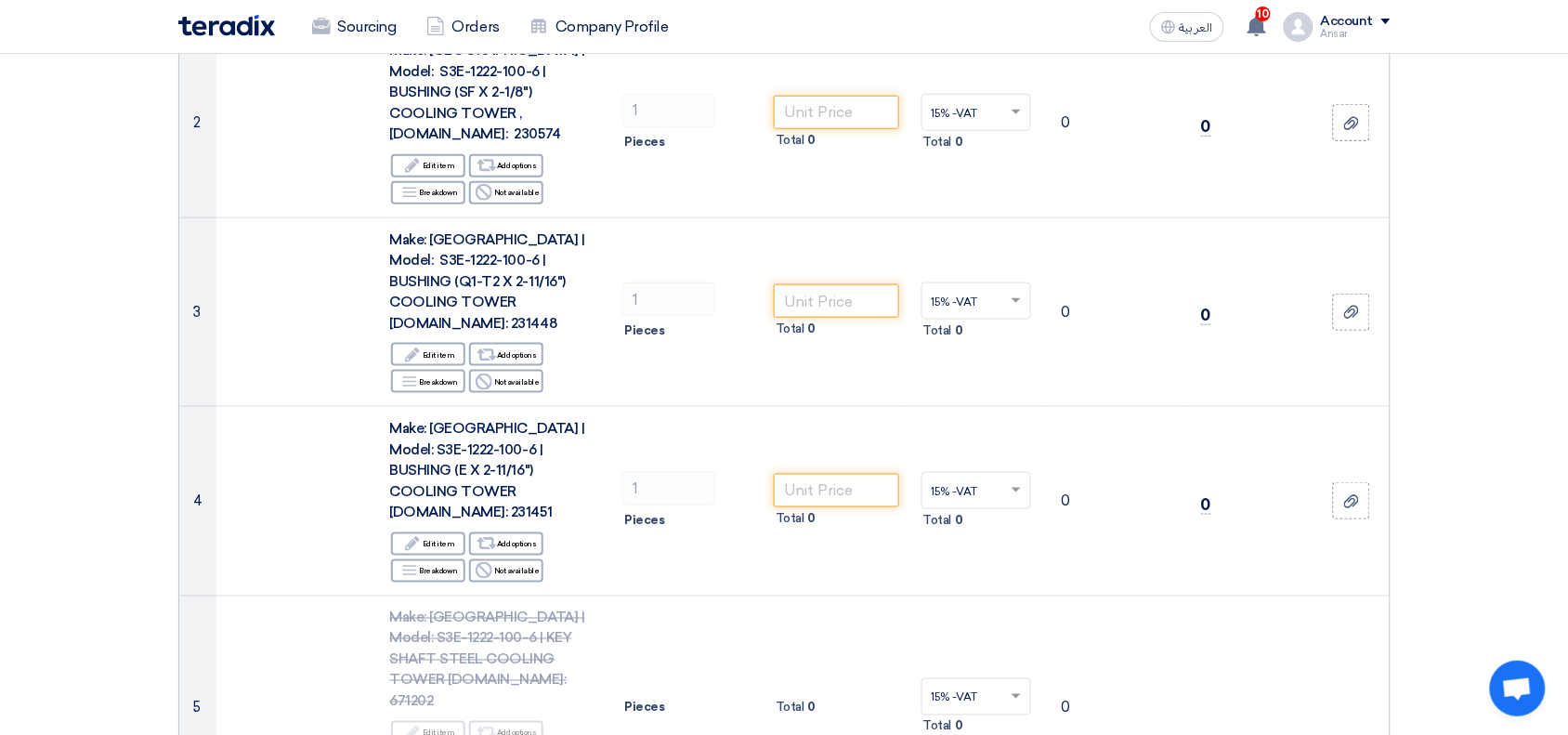
scroll to position [444, 0]
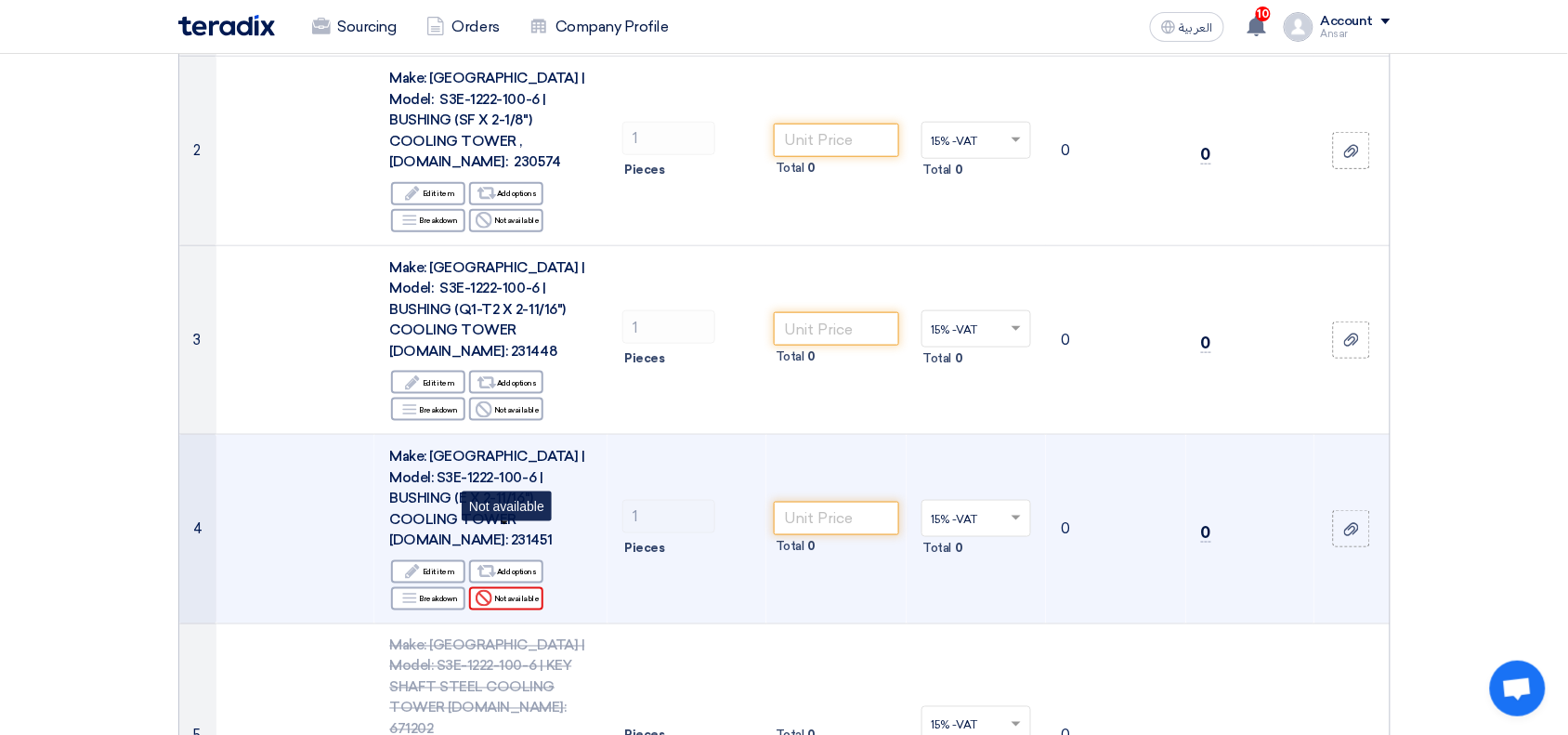
click at [499, 587] on div "Reject Not available" at bounding box center [506, 599] width 74 height 24
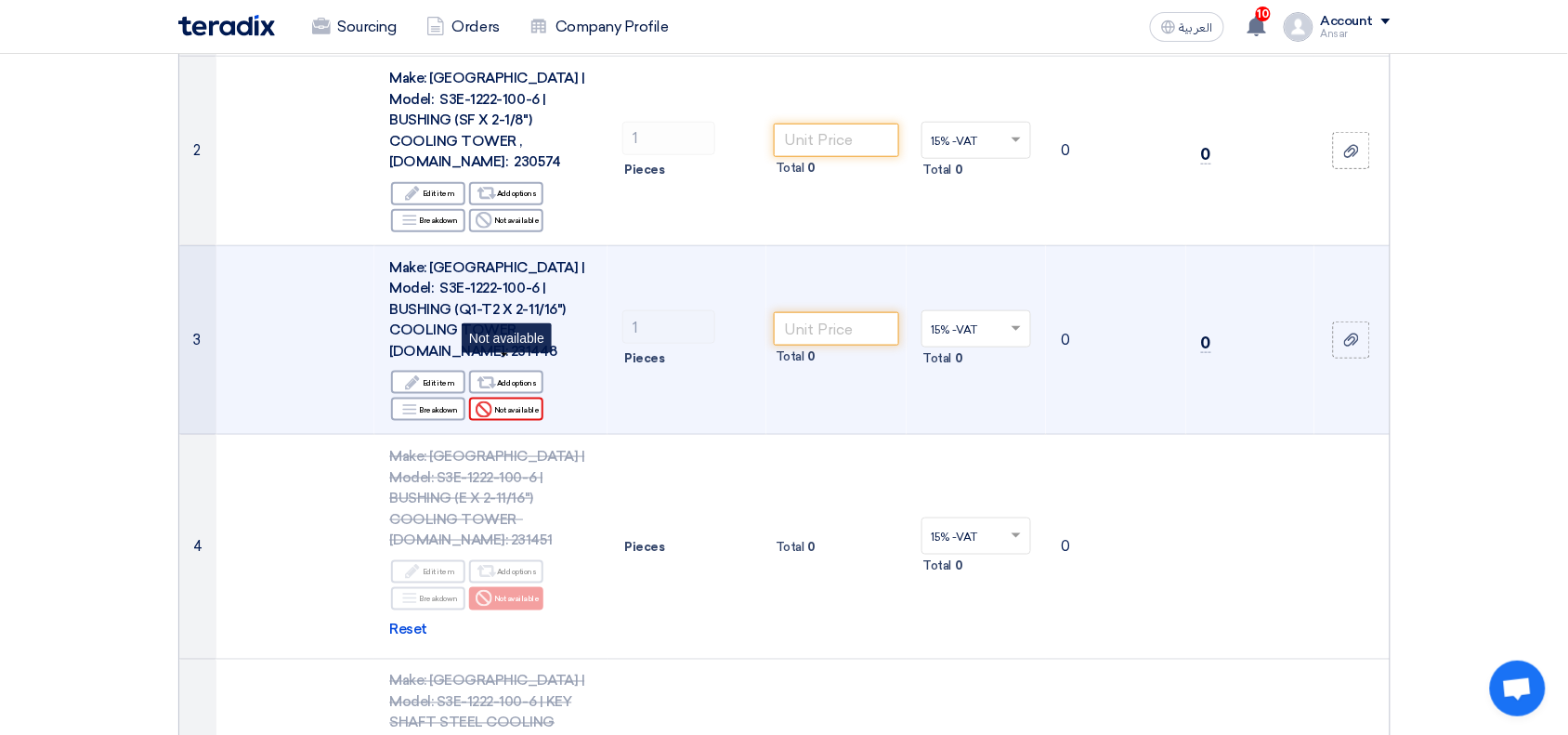
click at [514, 398] on div "Reject Not available" at bounding box center [506, 410] width 74 height 24
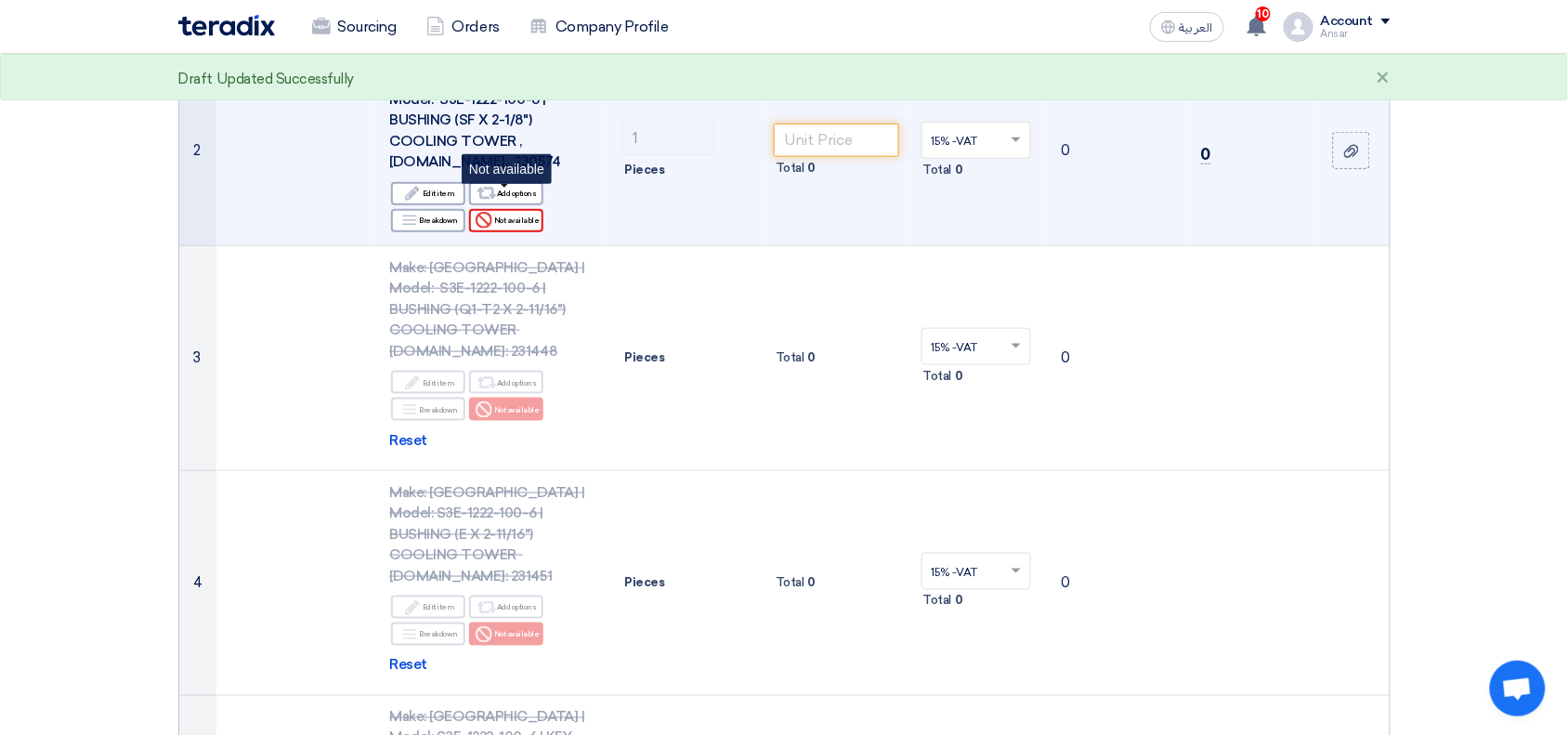
click at [508, 209] on div "Reject Not available" at bounding box center [506, 220] width 74 height 24
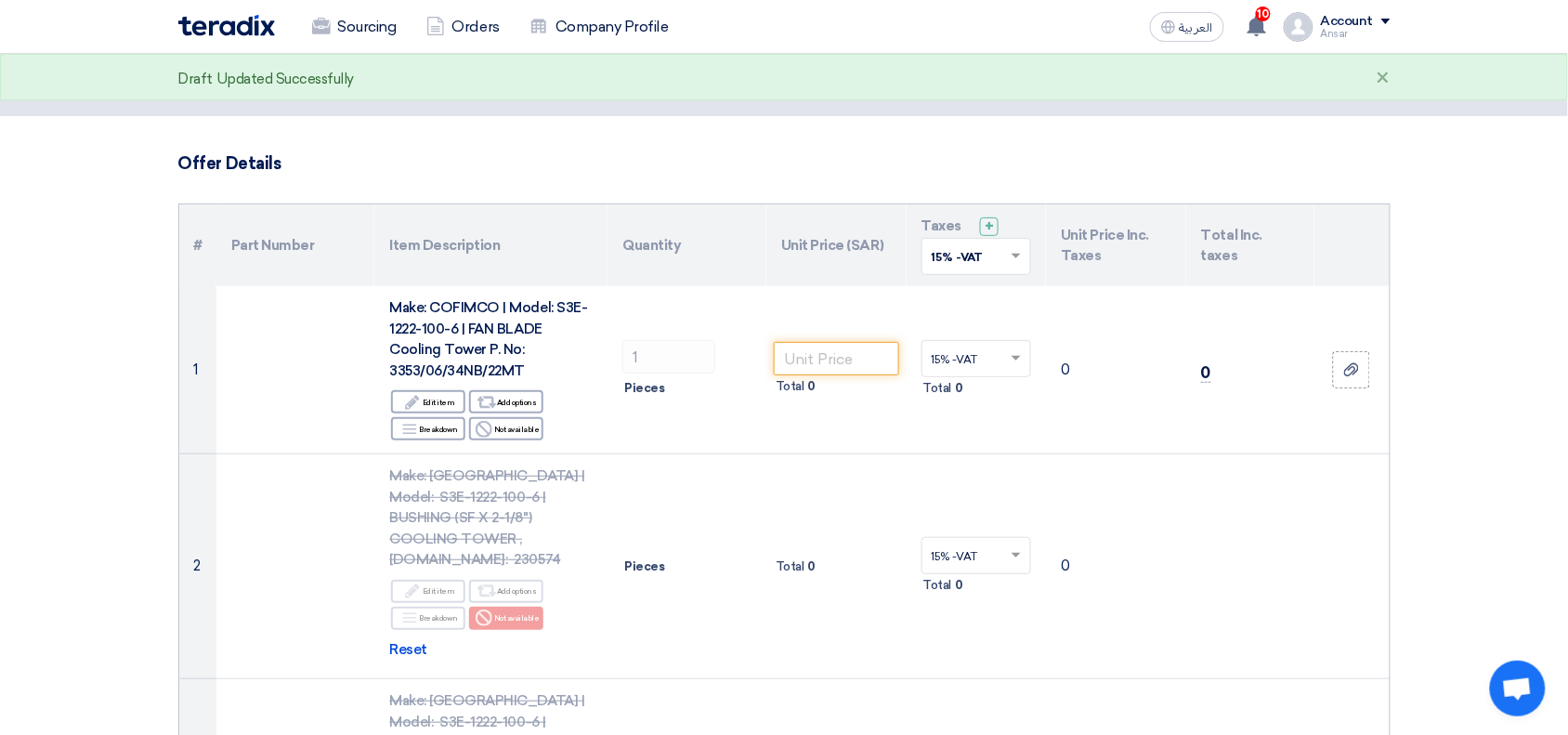
scroll to position [32, 0]
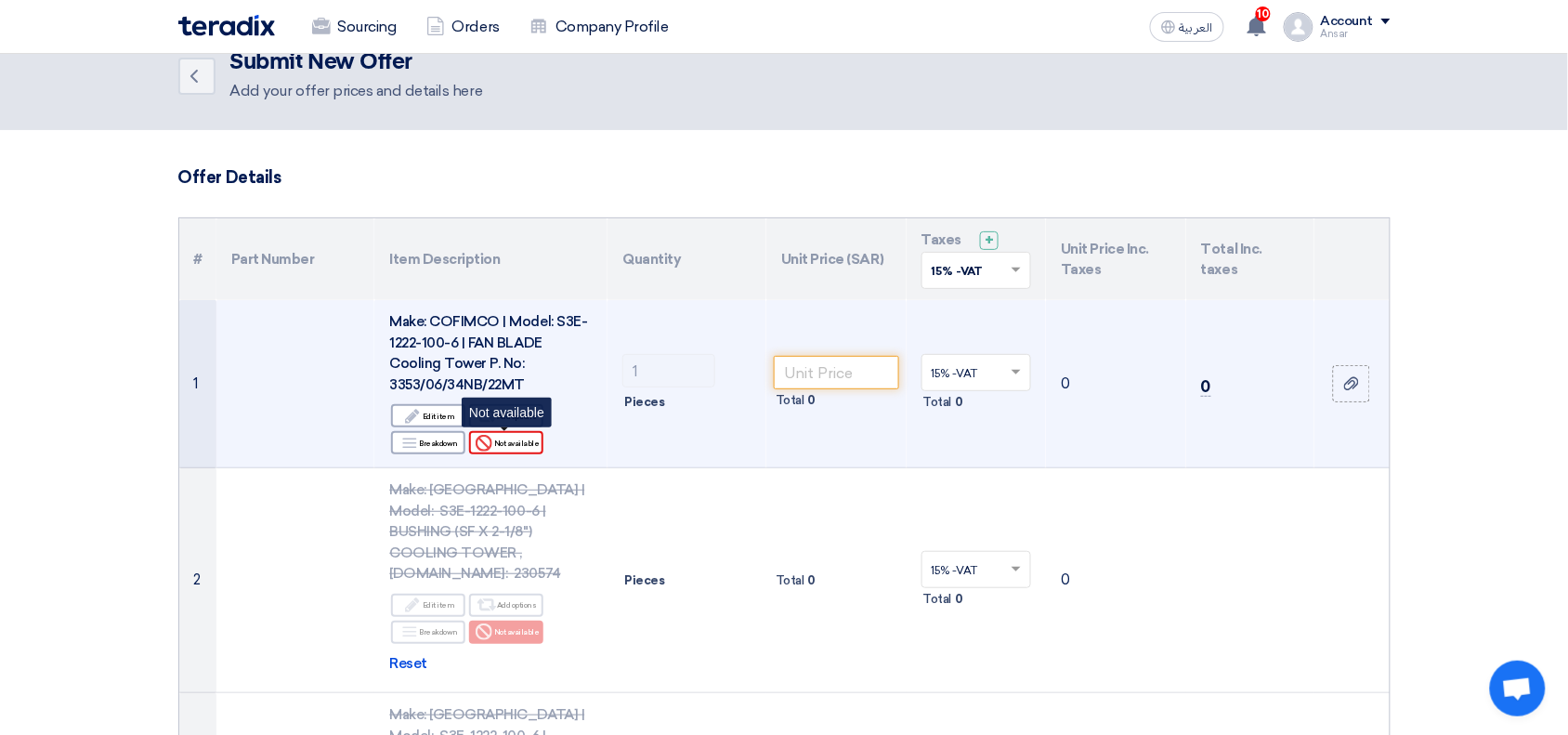
click at [530, 448] on div "Reject Not available" at bounding box center [506, 443] width 74 height 24
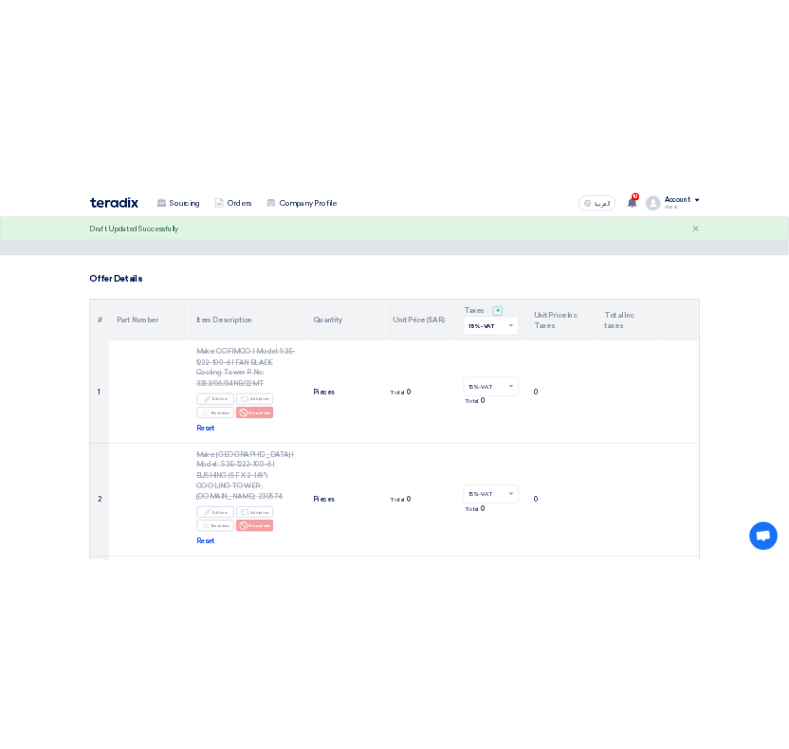
scroll to position [2572, 0]
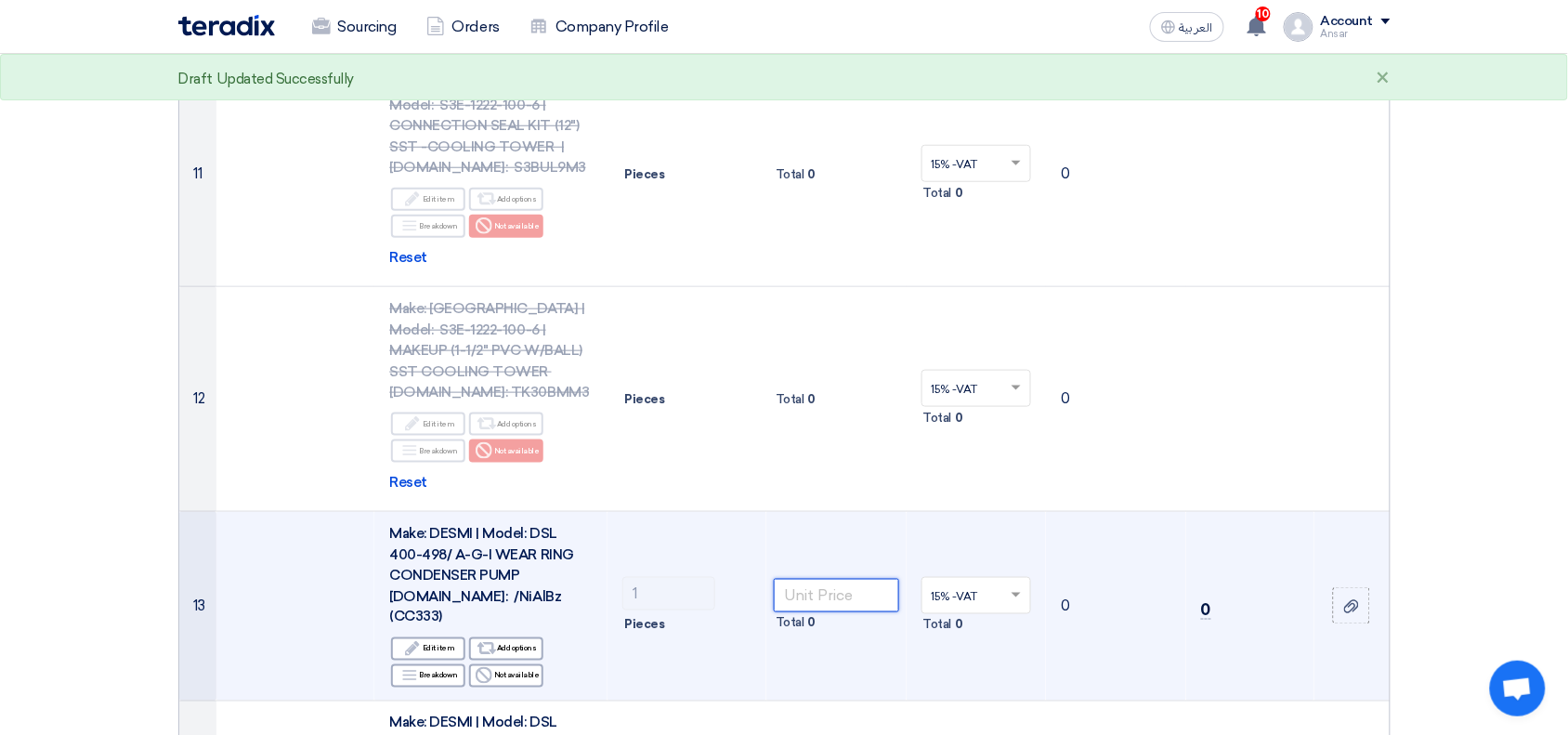
click at [877, 579] on input "number" at bounding box center [836, 596] width 125 height 33
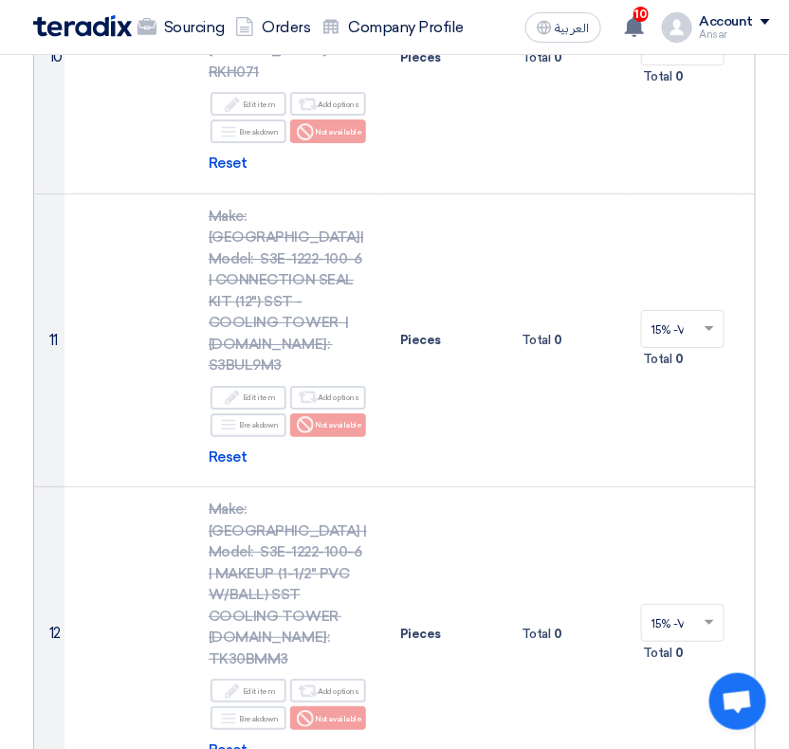
scroll to position [2950, 0]
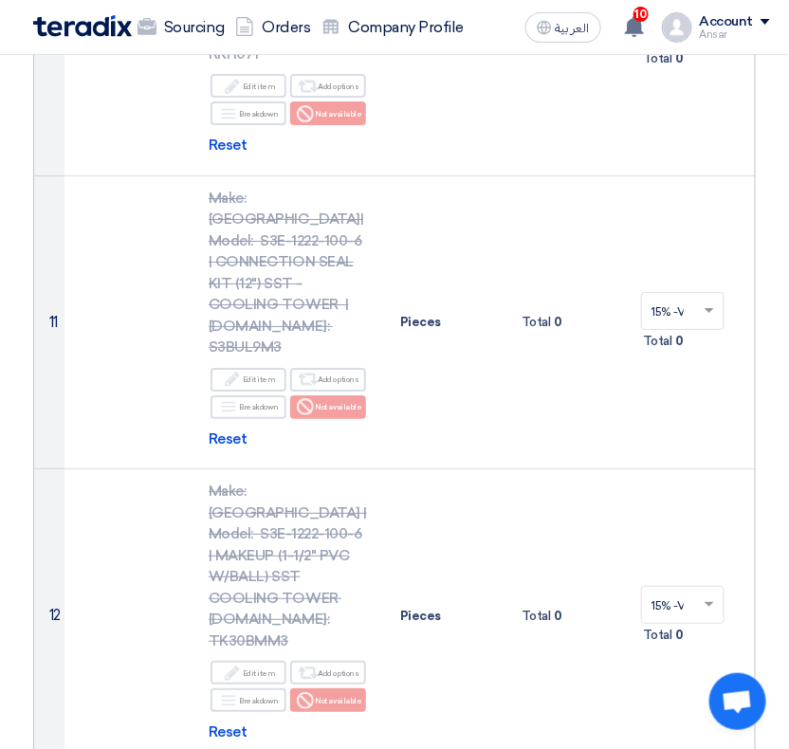
type input "13508"
type input "634"
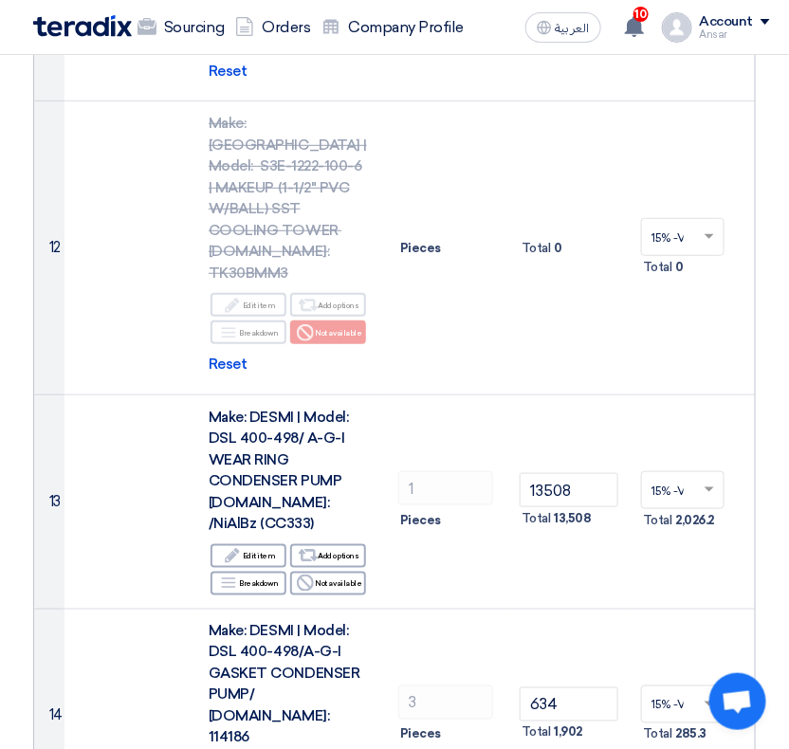
scroll to position [3329, 0]
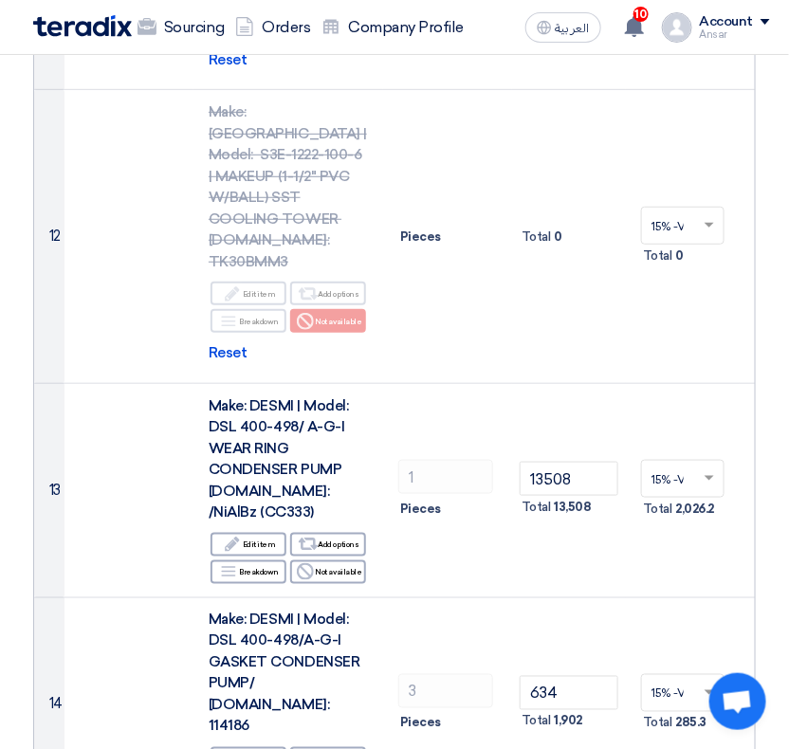
type input "4435"
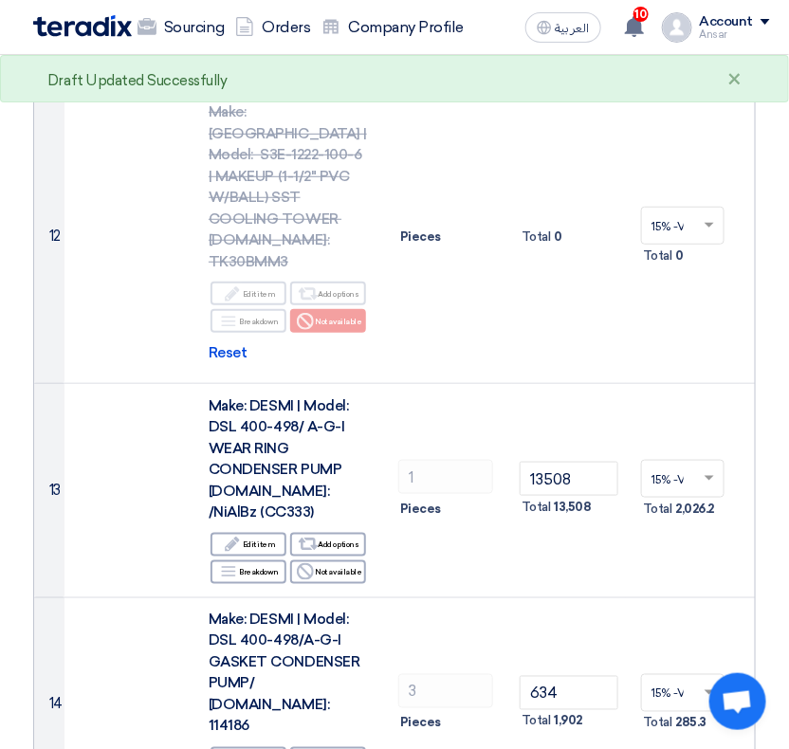
type input "81"
type input "2"
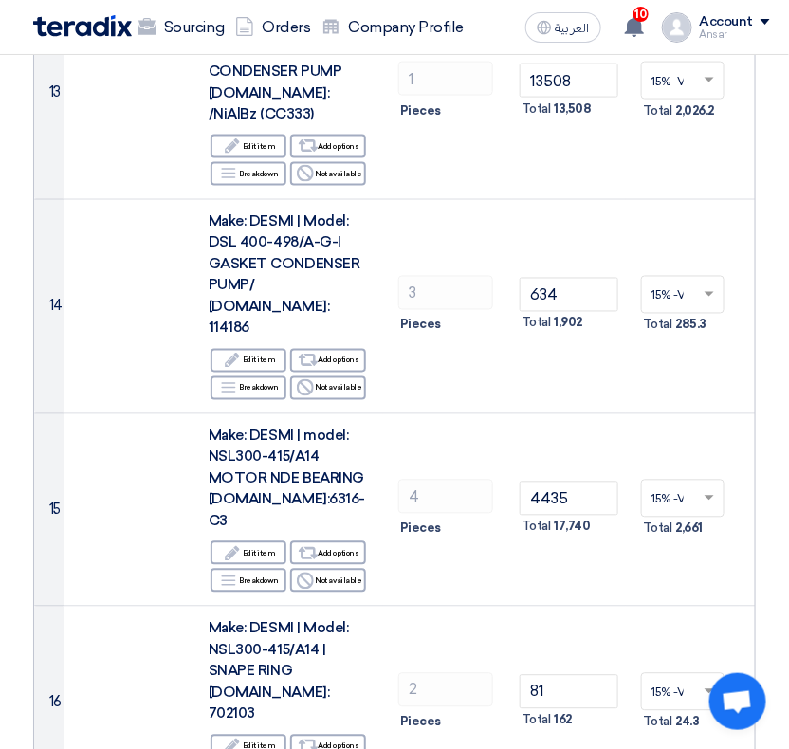
scroll to position [3756, 0]
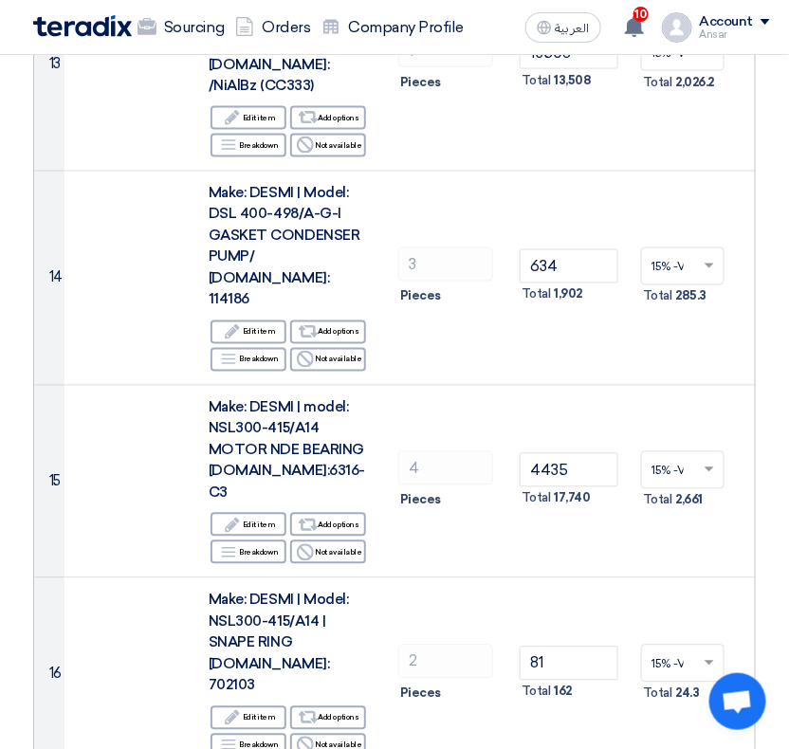
type input "34618"
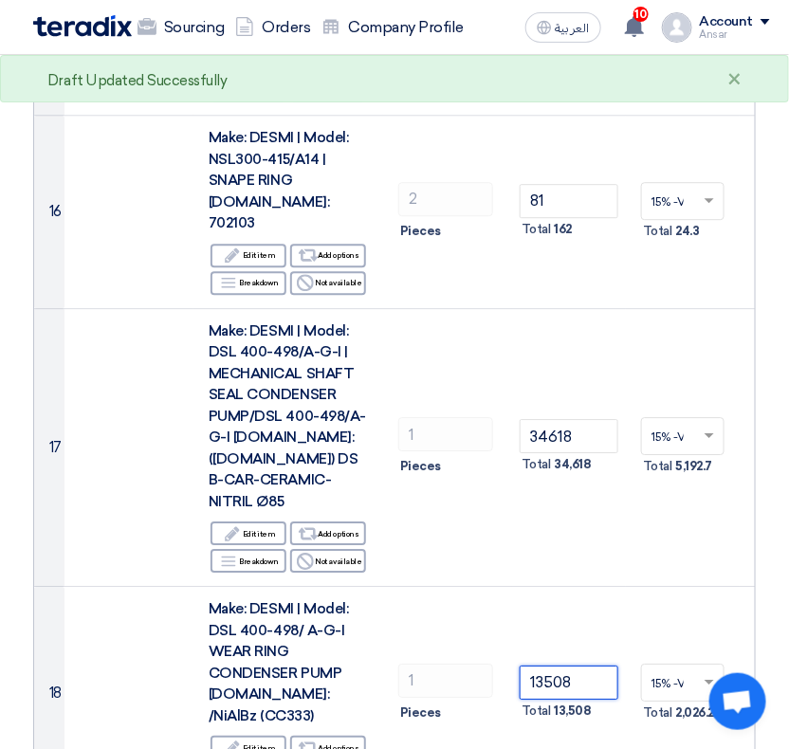
scroll to position [4231, 0]
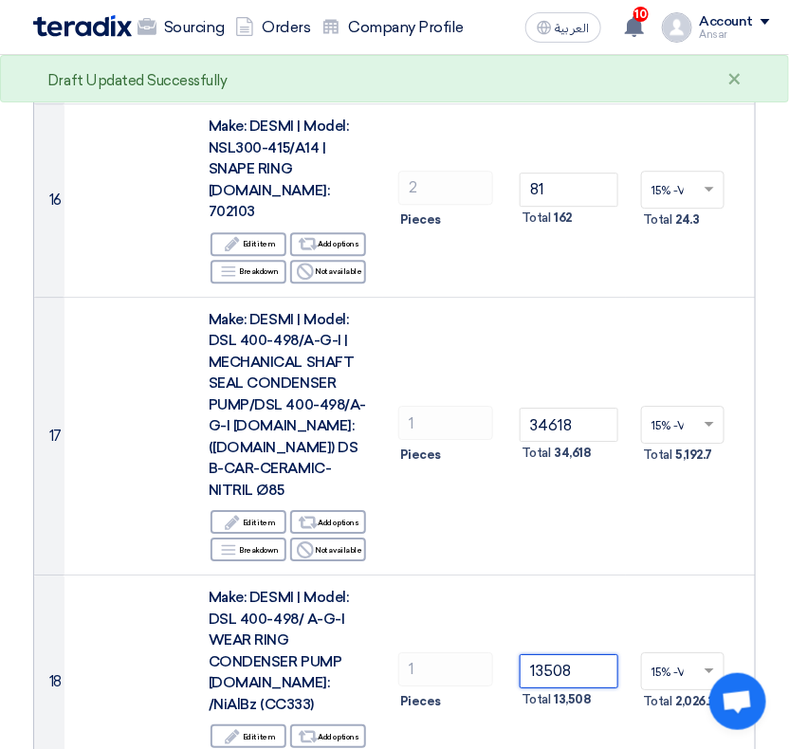
type input "13508"
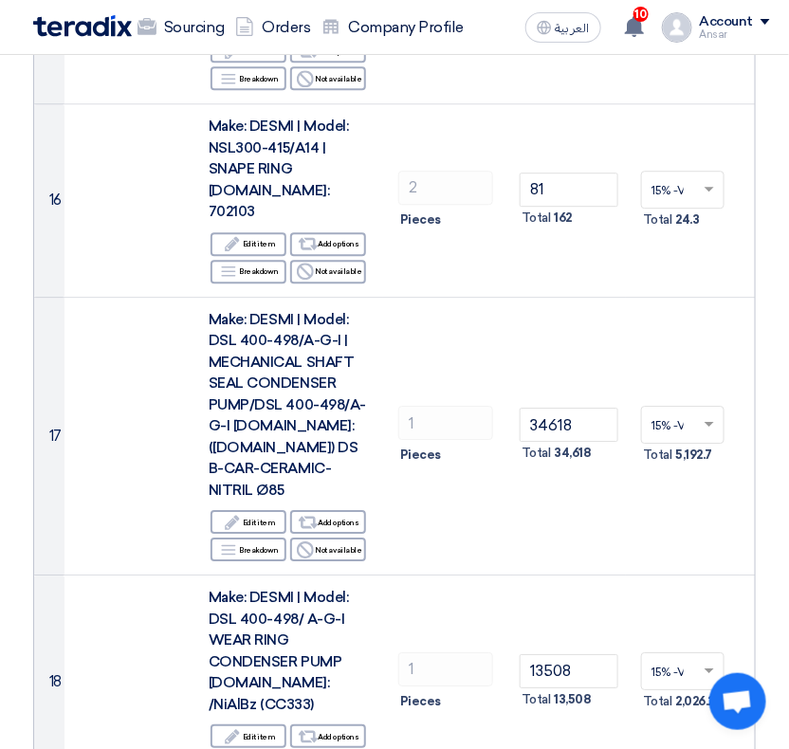
type input "5229"
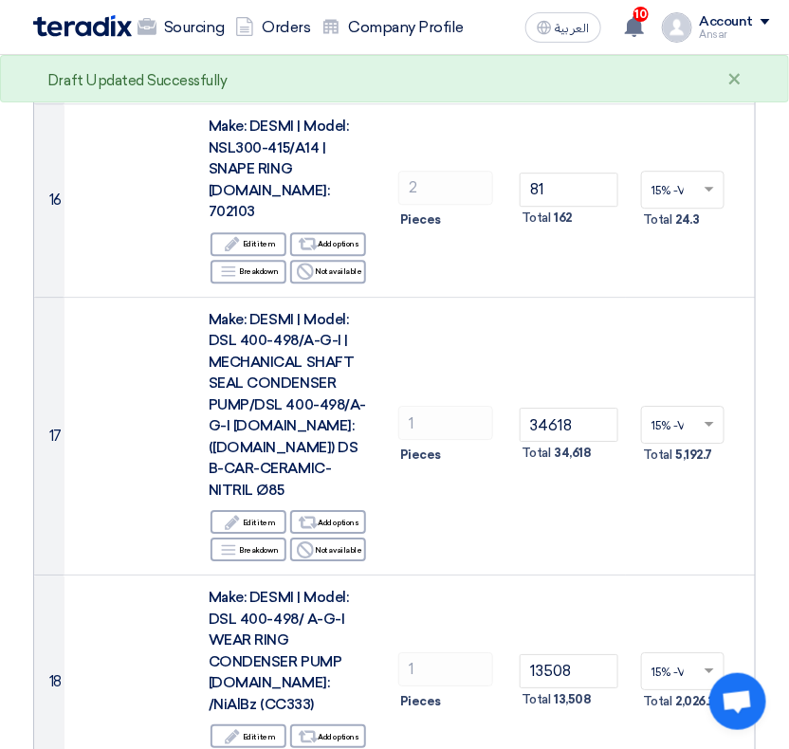
type input "34618"
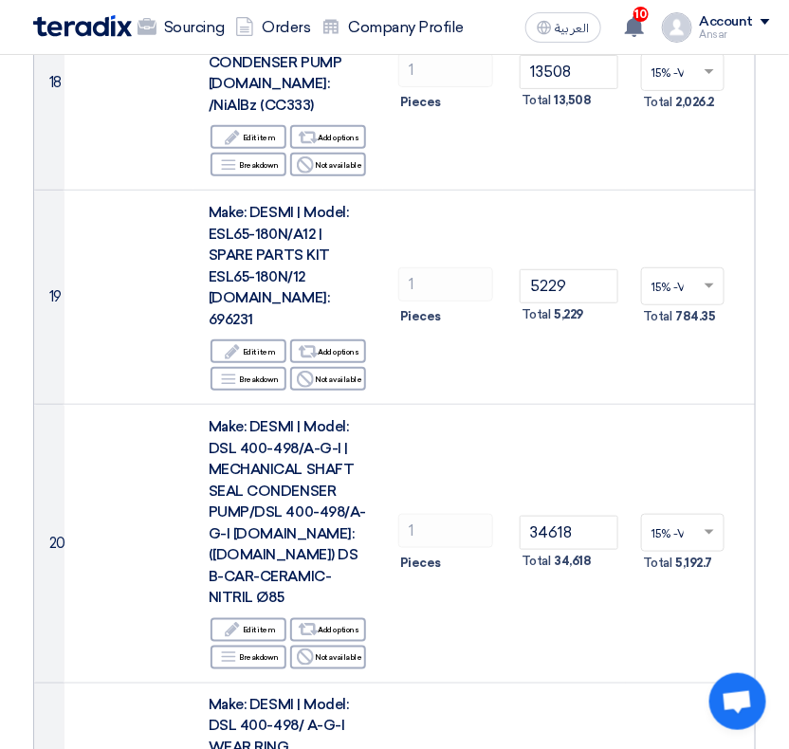
scroll to position [4878, 0]
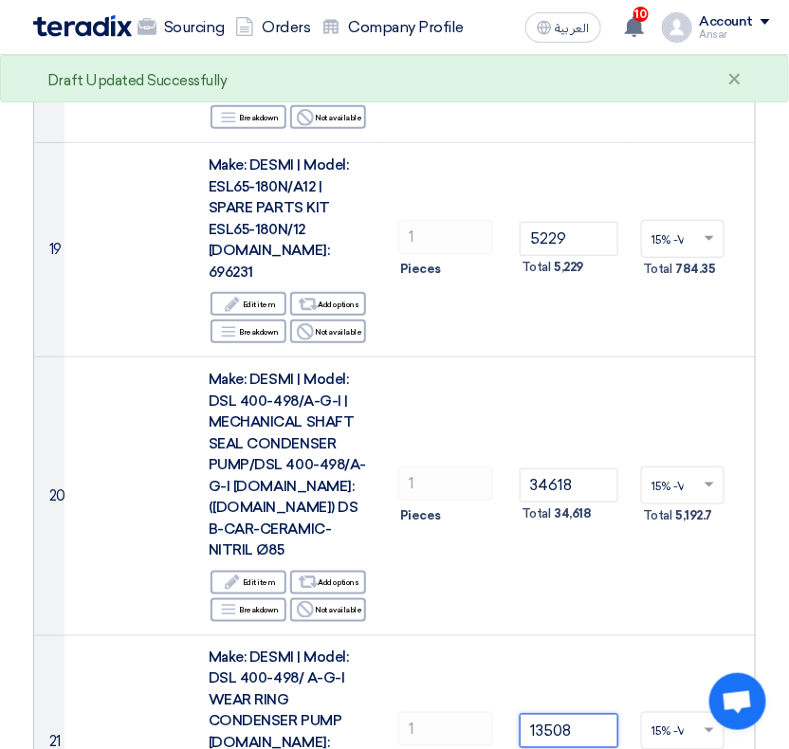
type input "13508"
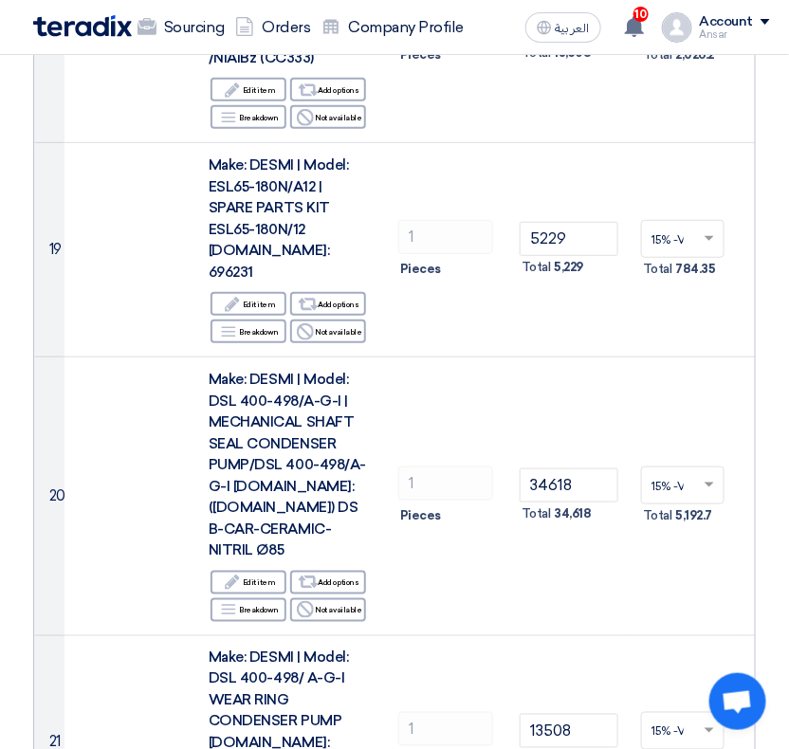
type input "533"
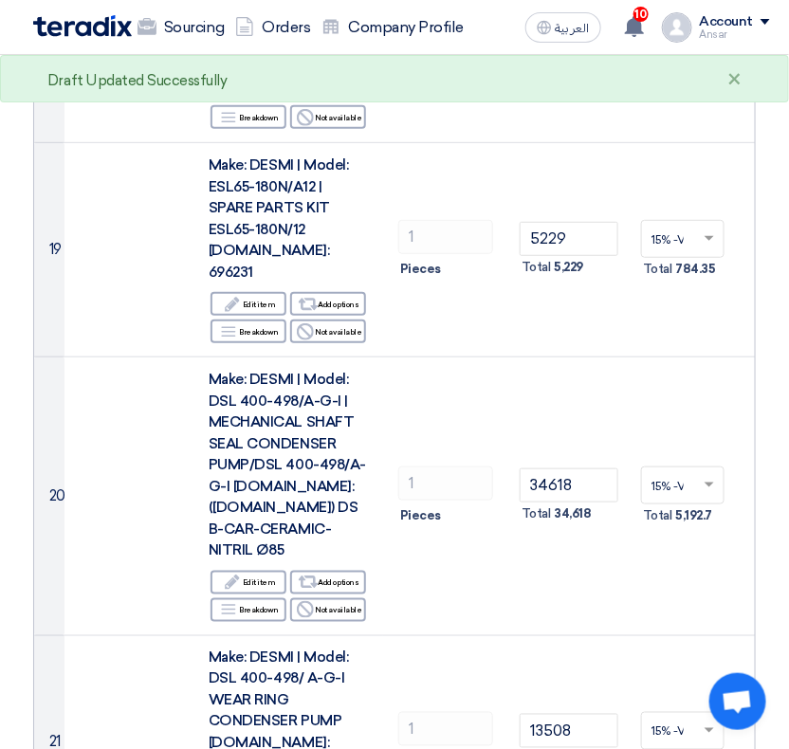
type input "634"
type input "3"
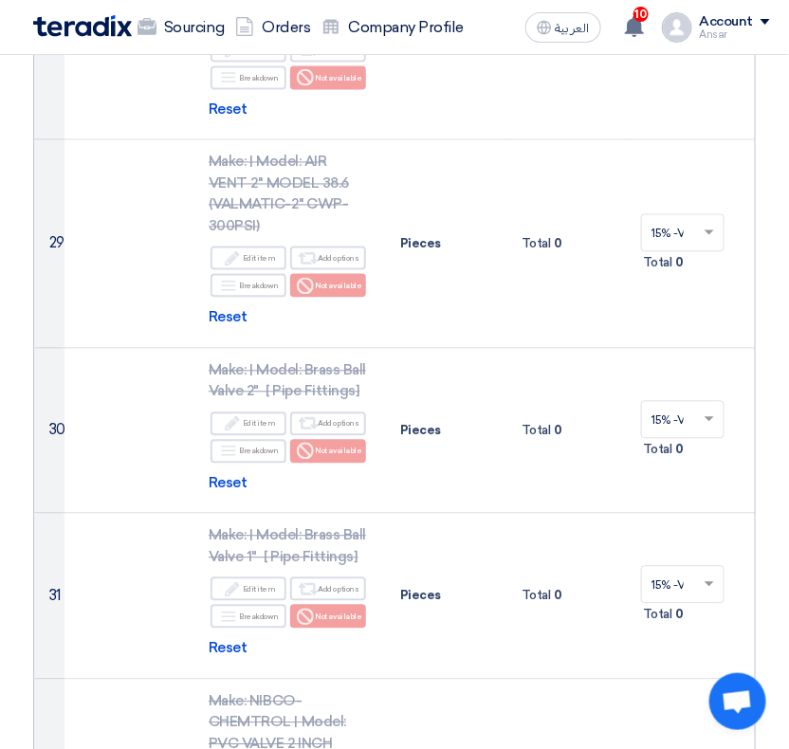
scroll to position [7078, 0]
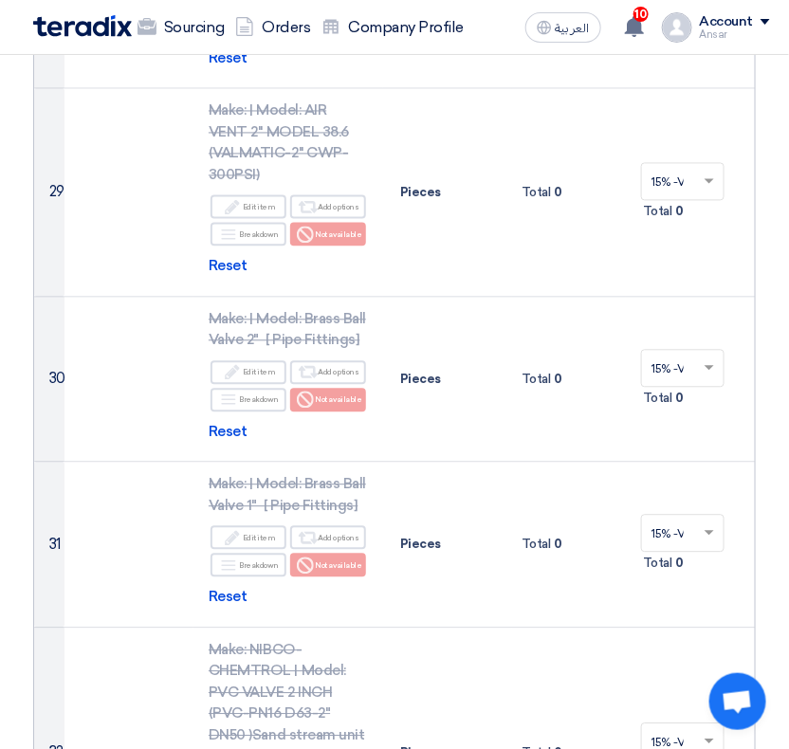
type input "2391"
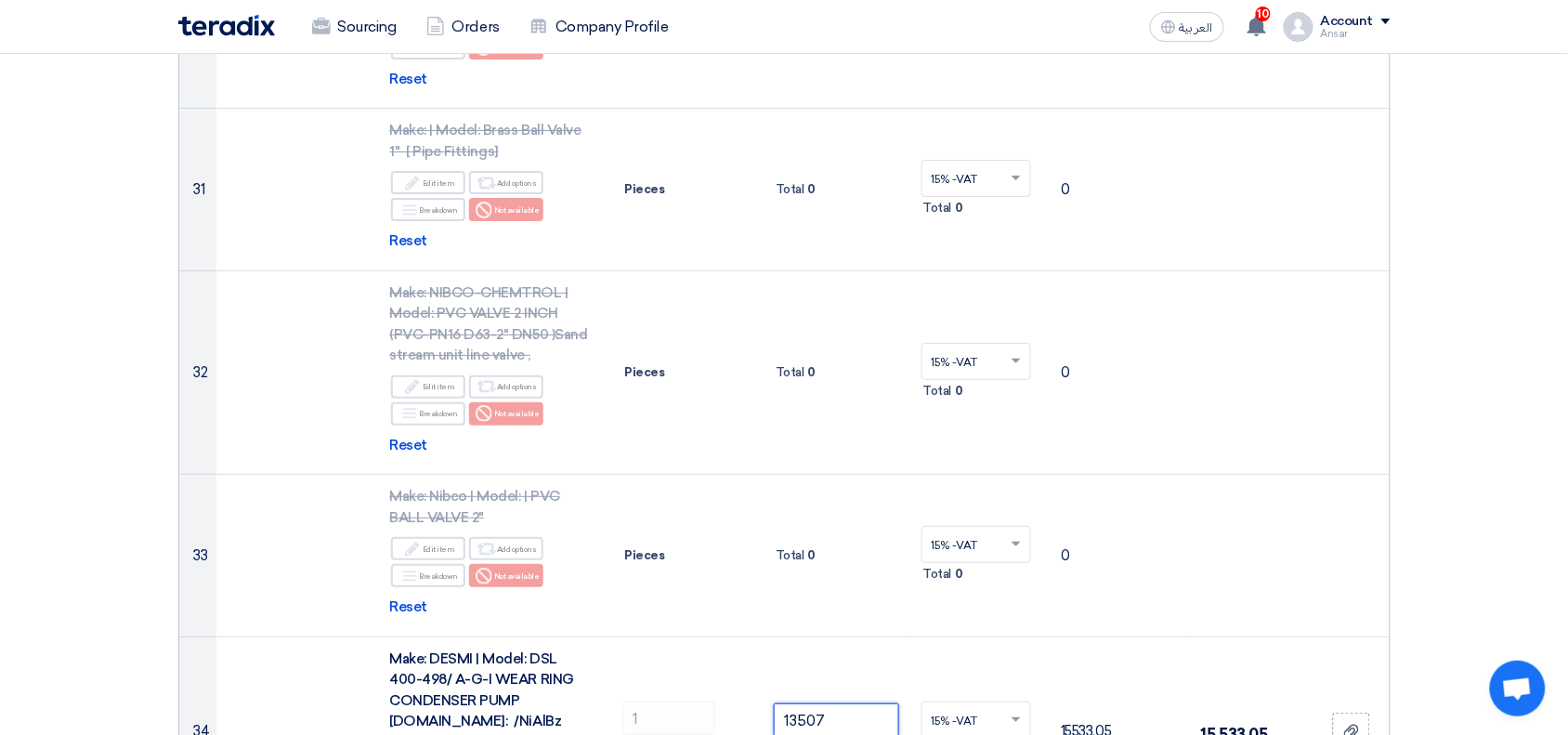
scroll to position [6165, 0]
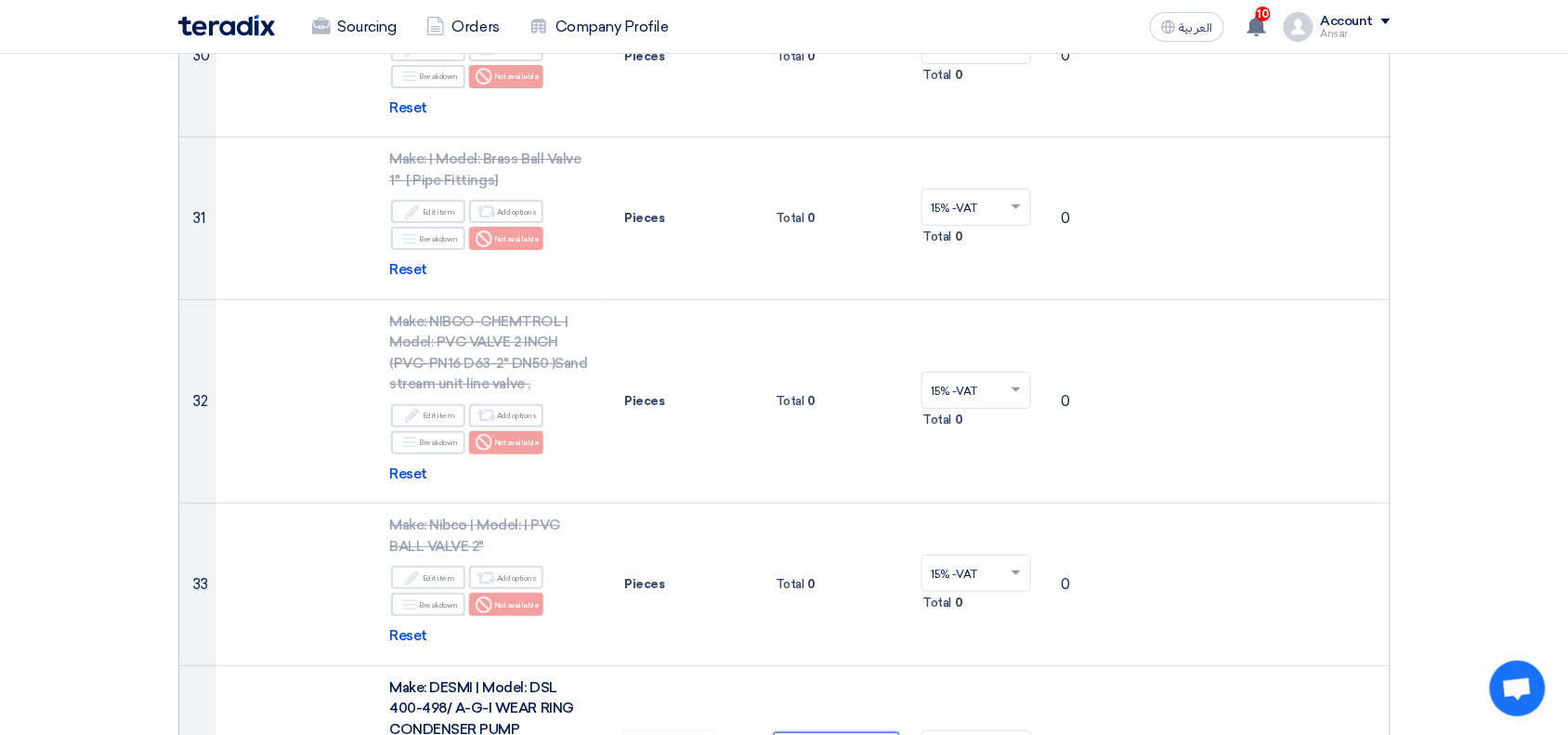
type input "13508"
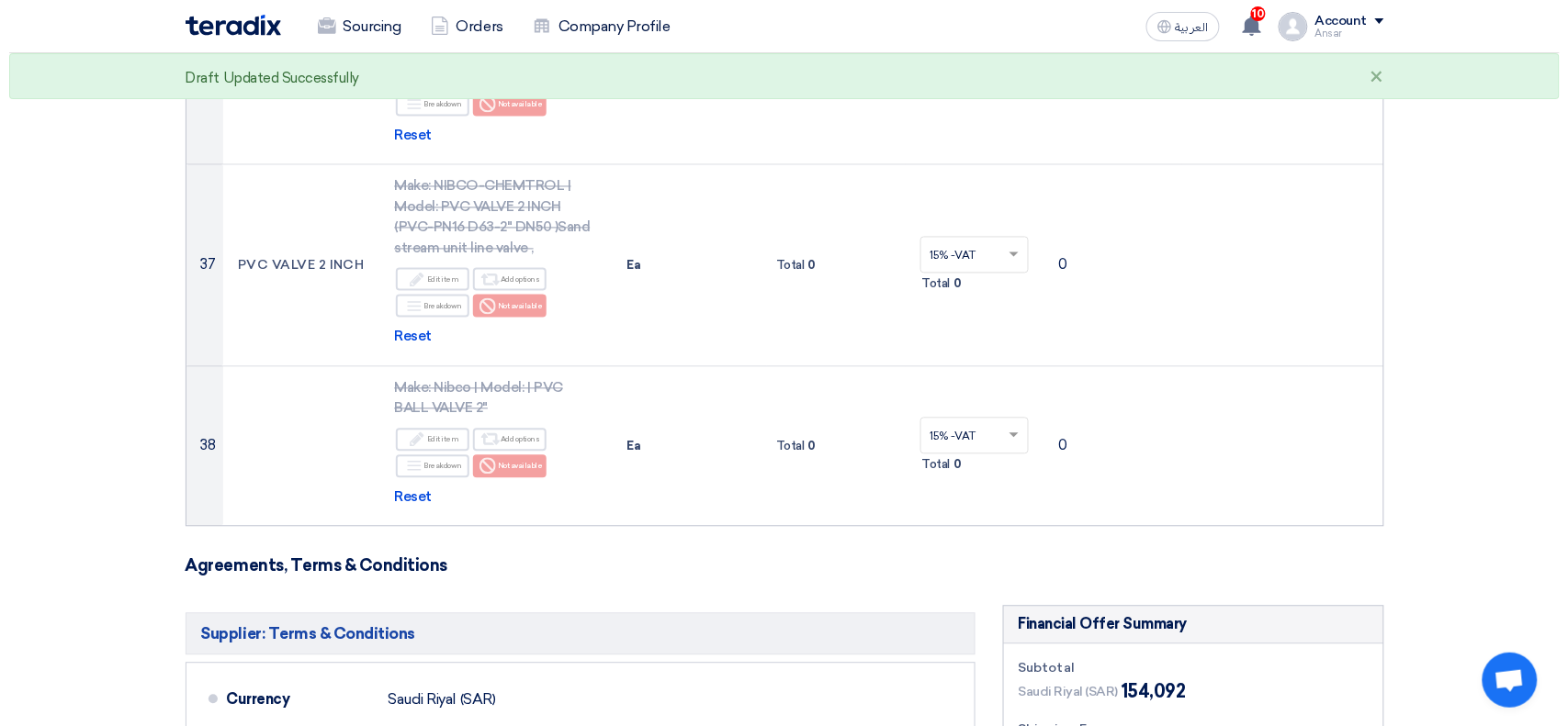
scroll to position [7215, 0]
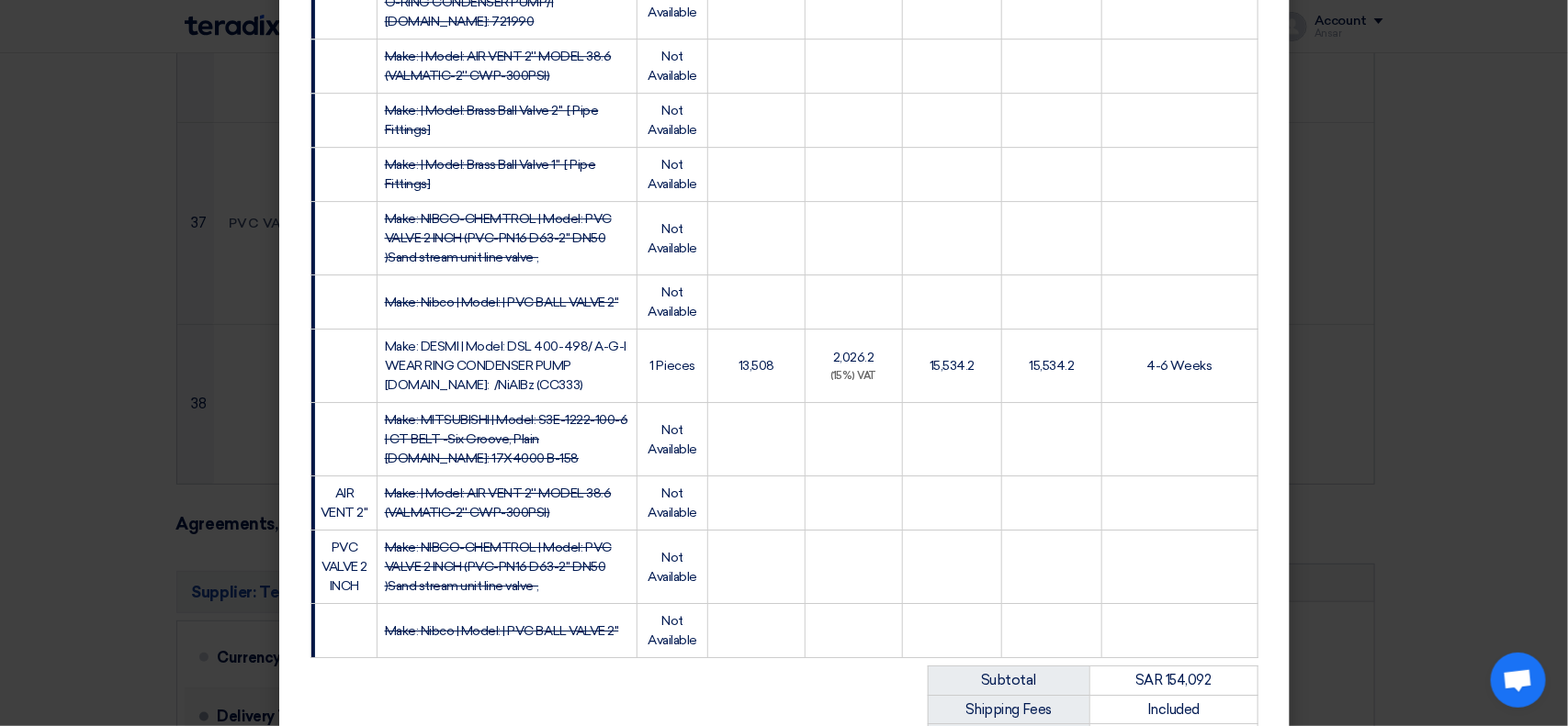
scroll to position [2585, 0]
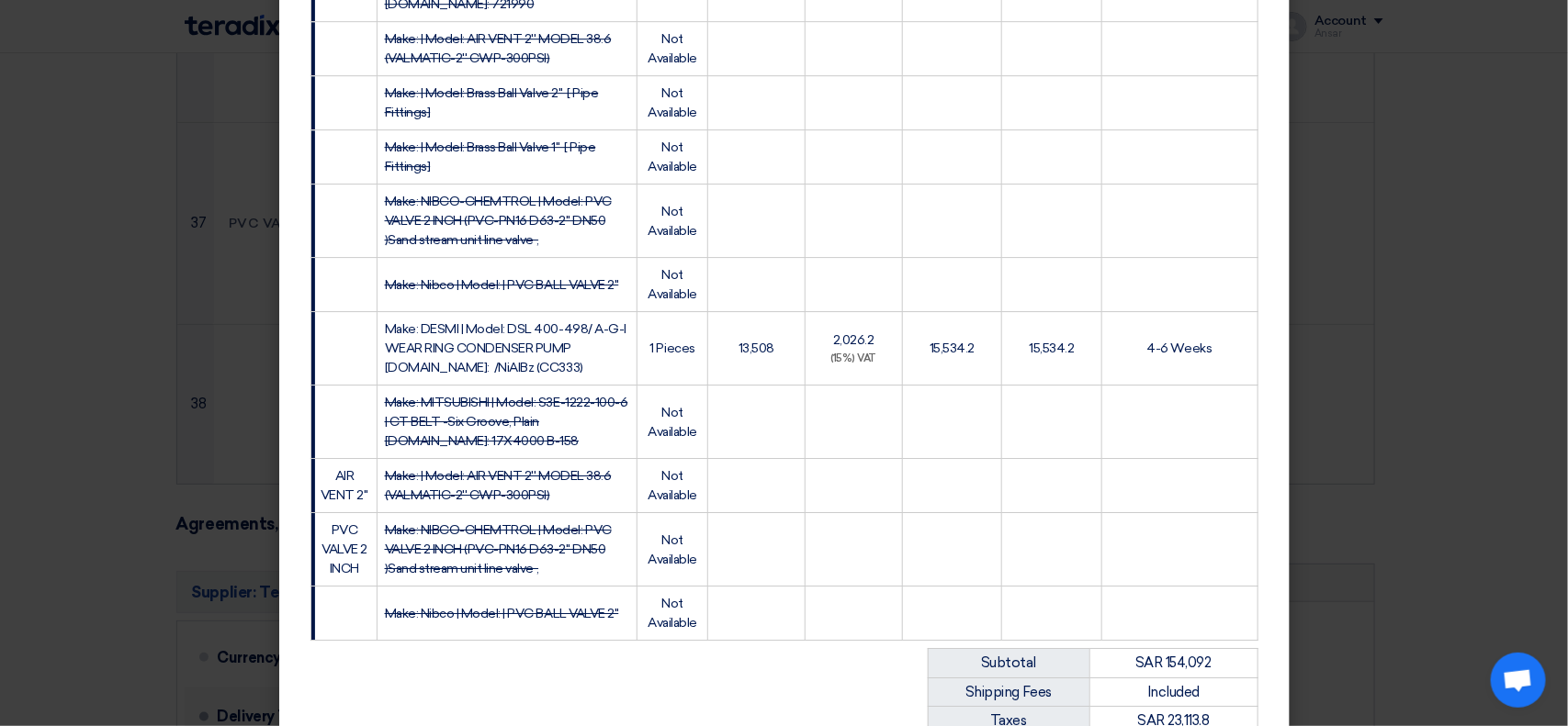
drag, startPoint x: 1550, startPoint y: 570, endPoint x: 1555, endPoint y: 636, distance: 66.2
click at [1555, 636] on modal-container "Al Mokahalco [STREET_ADDRESS] [DOMAIN_NAME] [PERSON_NAME] – Business Developmen…" at bounding box center [784, 363] width 1568 height 726
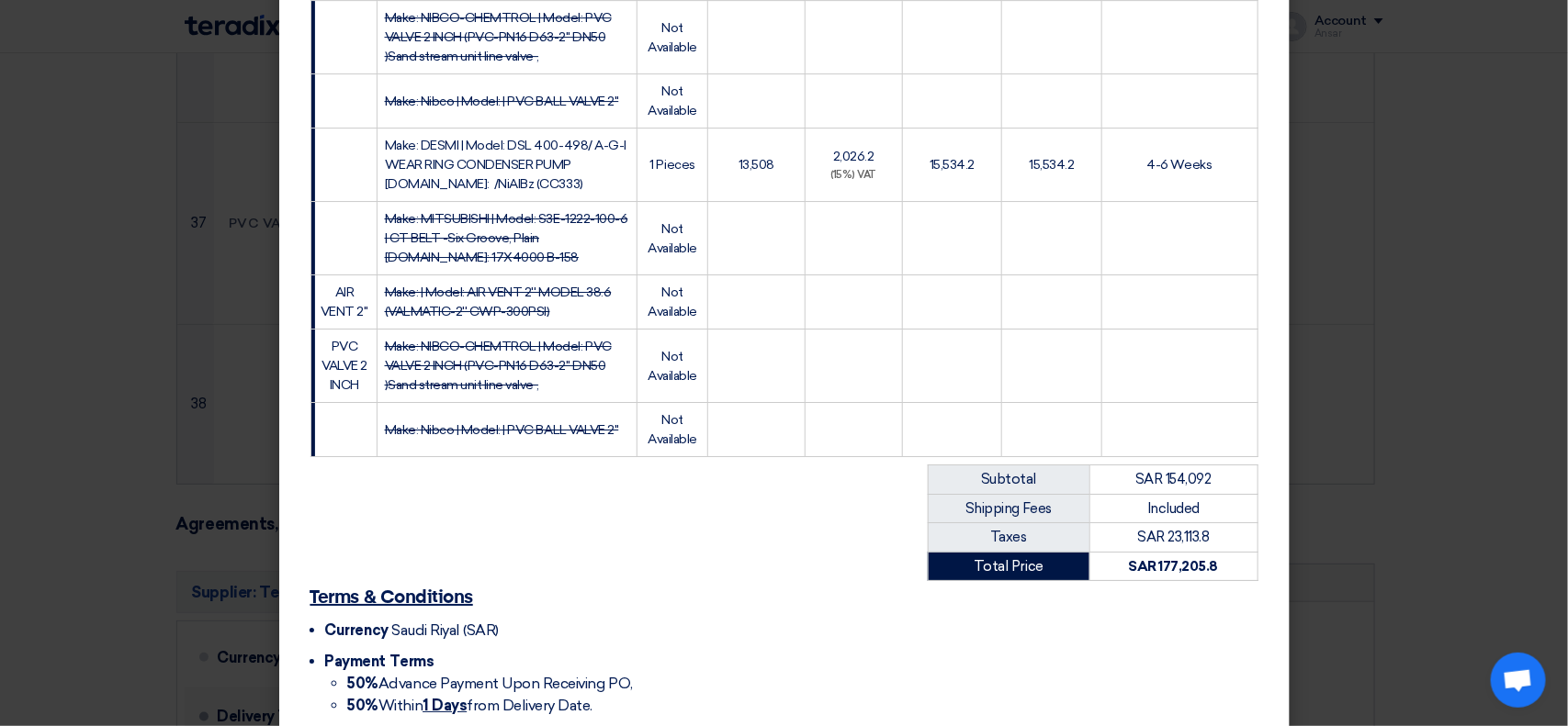
scroll to position [2803, 0]
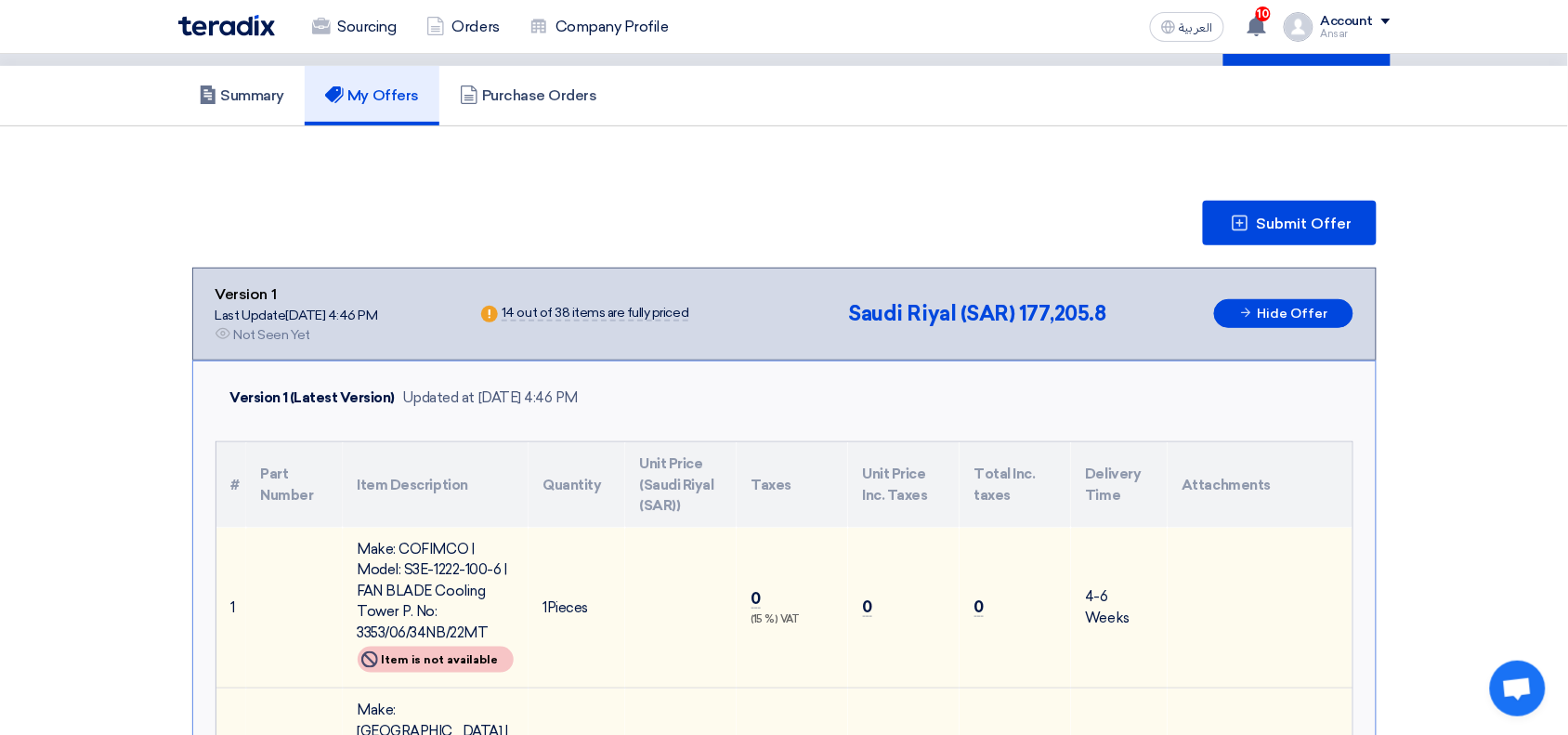
scroll to position [6428, 0]
